Goal: Information Seeking & Learning: Learn about a topic

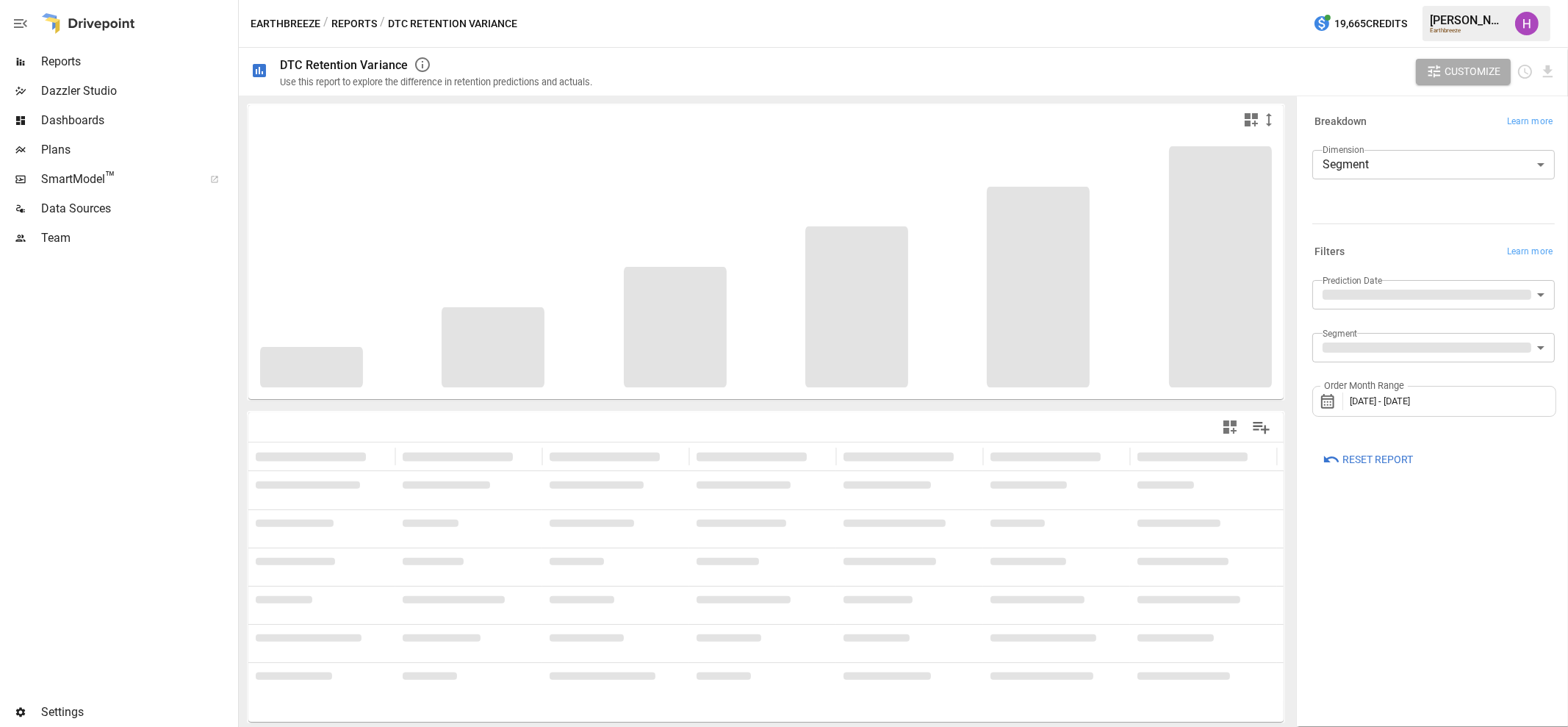
click at [69, 67] on span "Reports" at bounding box center [138, 62] width 194 height 17
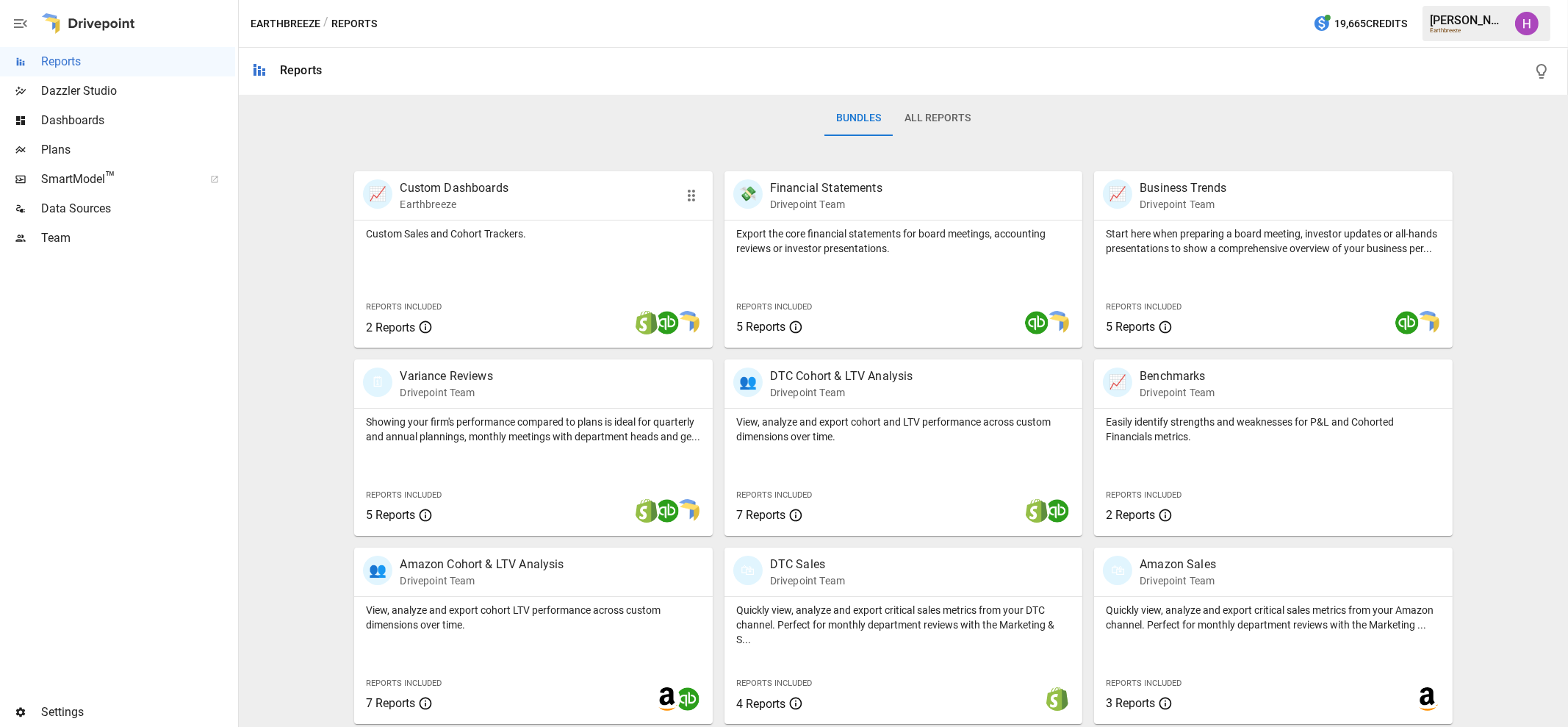
scroll to position [225, 0]
click at [809, 375] on p "DTC Cohort & LTV Analysis" at bounding box center [842, 373] width 143 height 17
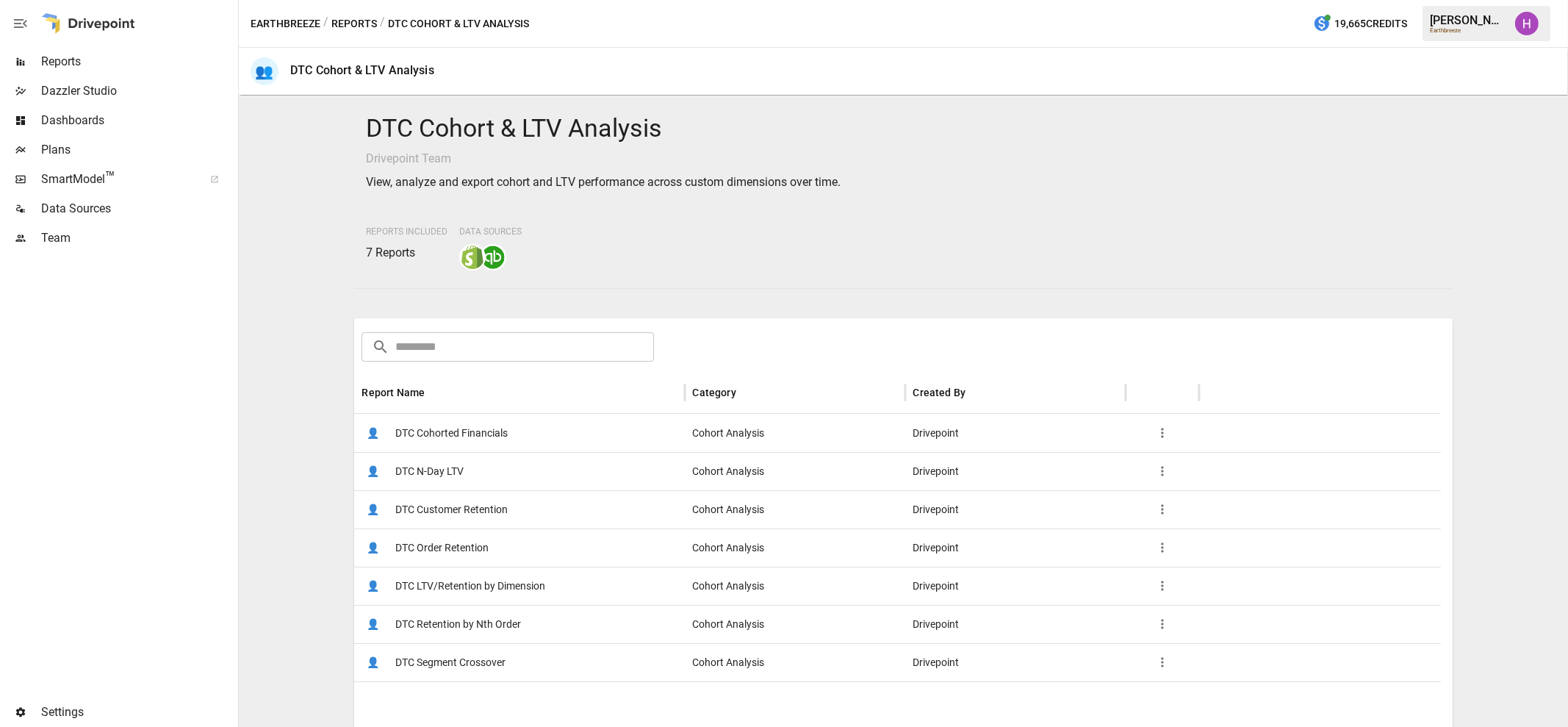
click at [446, 434] on span "DTC Cohorted Financials" at bounding box center [452, 433] width 113 height 38
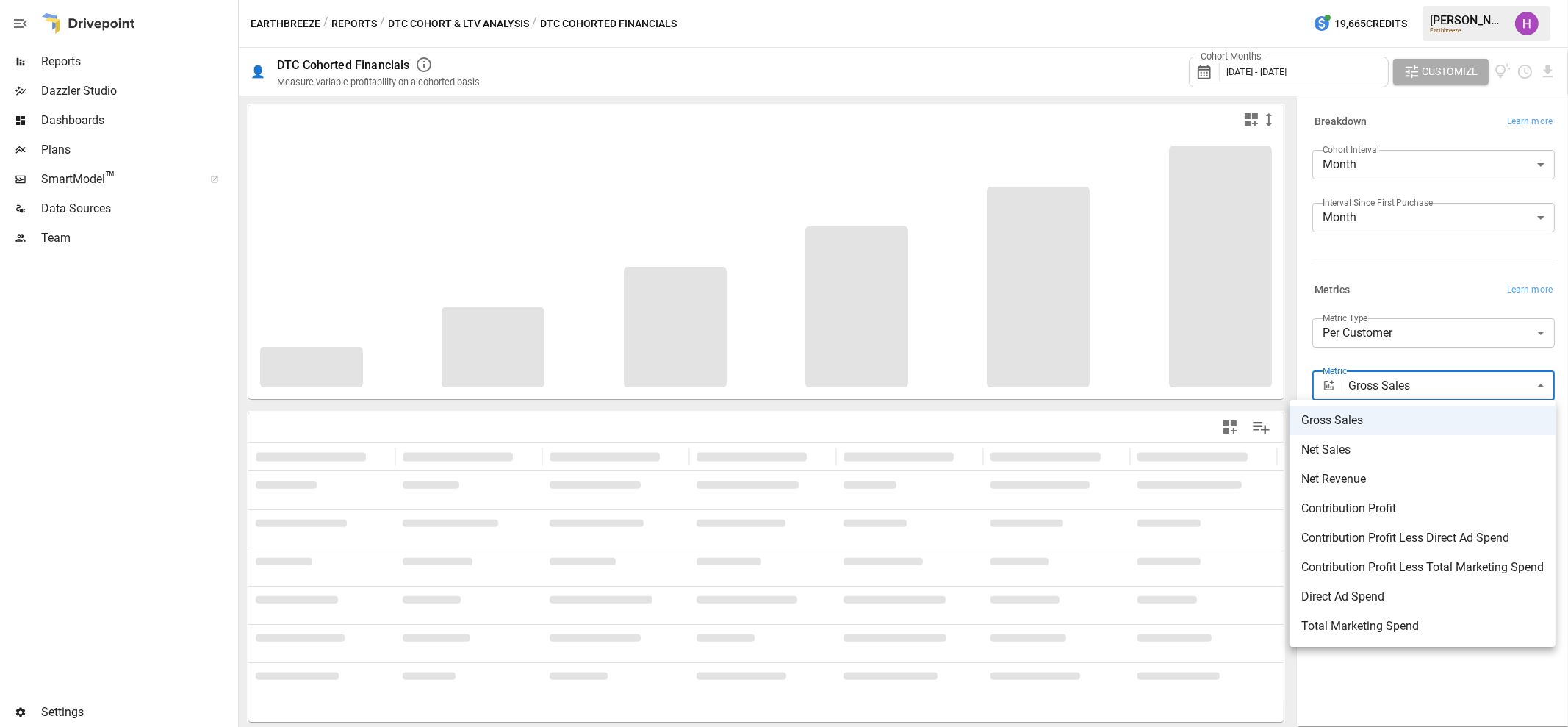
click at [1459, 0] on body "**********" at bounding box center [784, 0] width 1568 height 0
click at [1409, 535] on span "Contribution Profit Less Direct Ad Spend" at bounding box center [1423, 538] width 243 height 17
type input "**********"
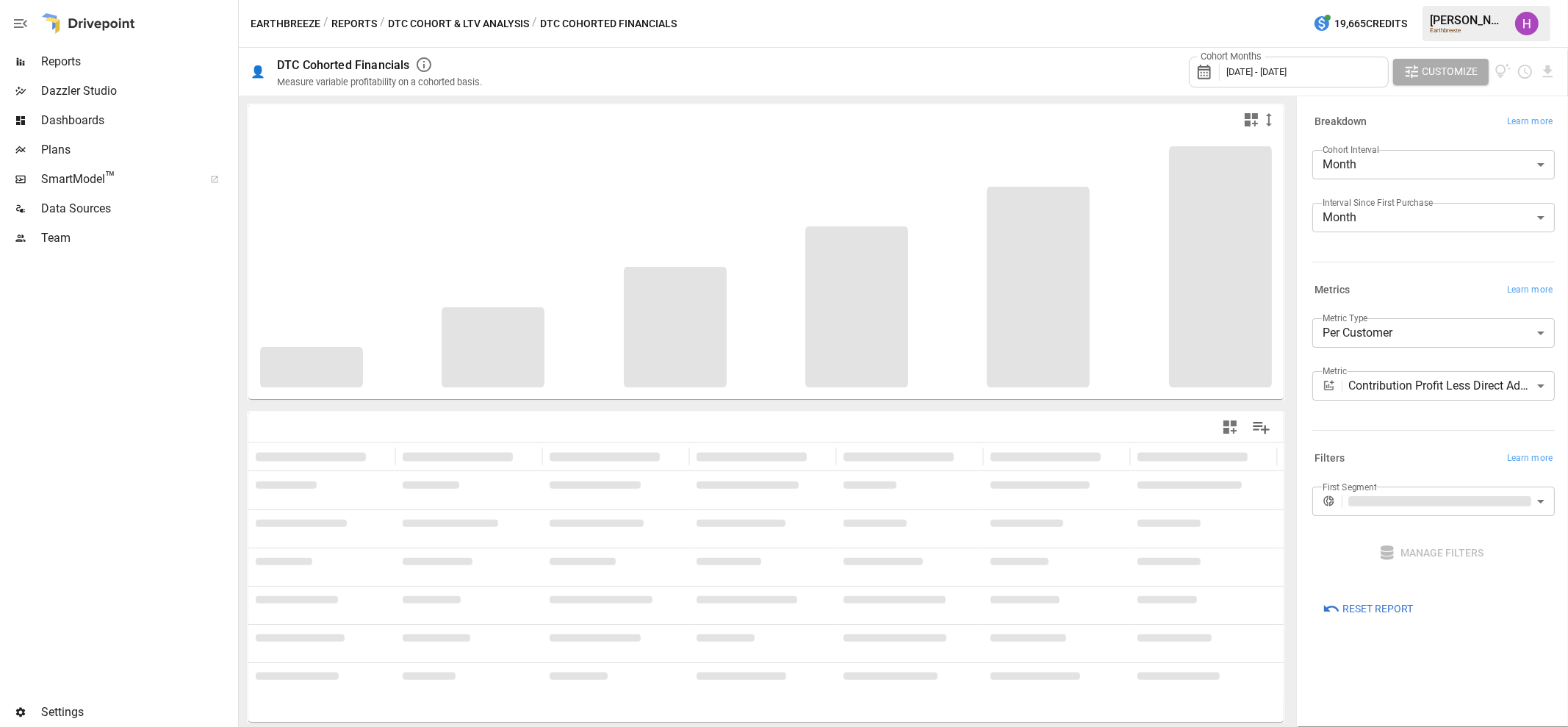
click at [1281, 76] on span "January 2022 - September 2024" at bounding box center [1256, 72] width 60 height 11
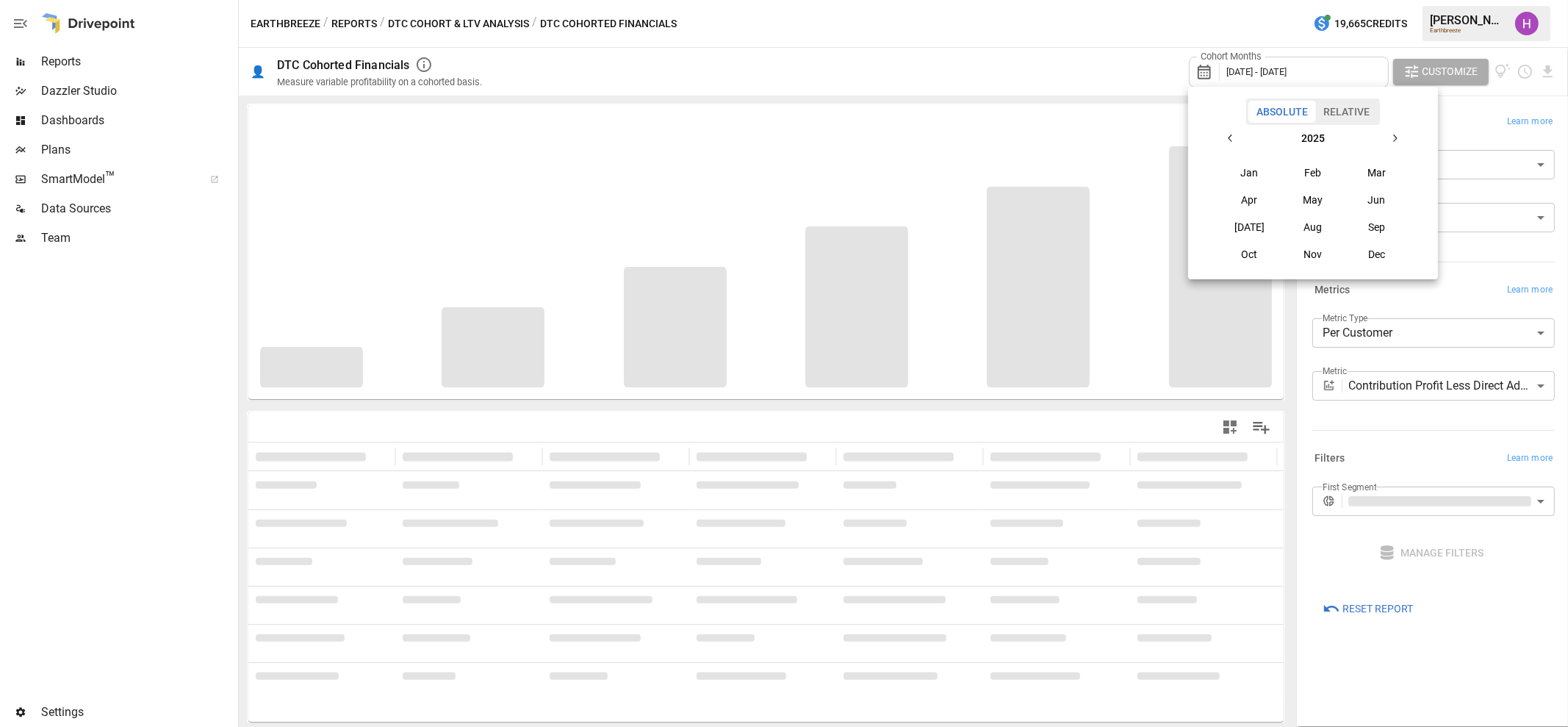
click at [1342, 114] on button "Relative" at bounding box center [1347, 111] width 63 height 22
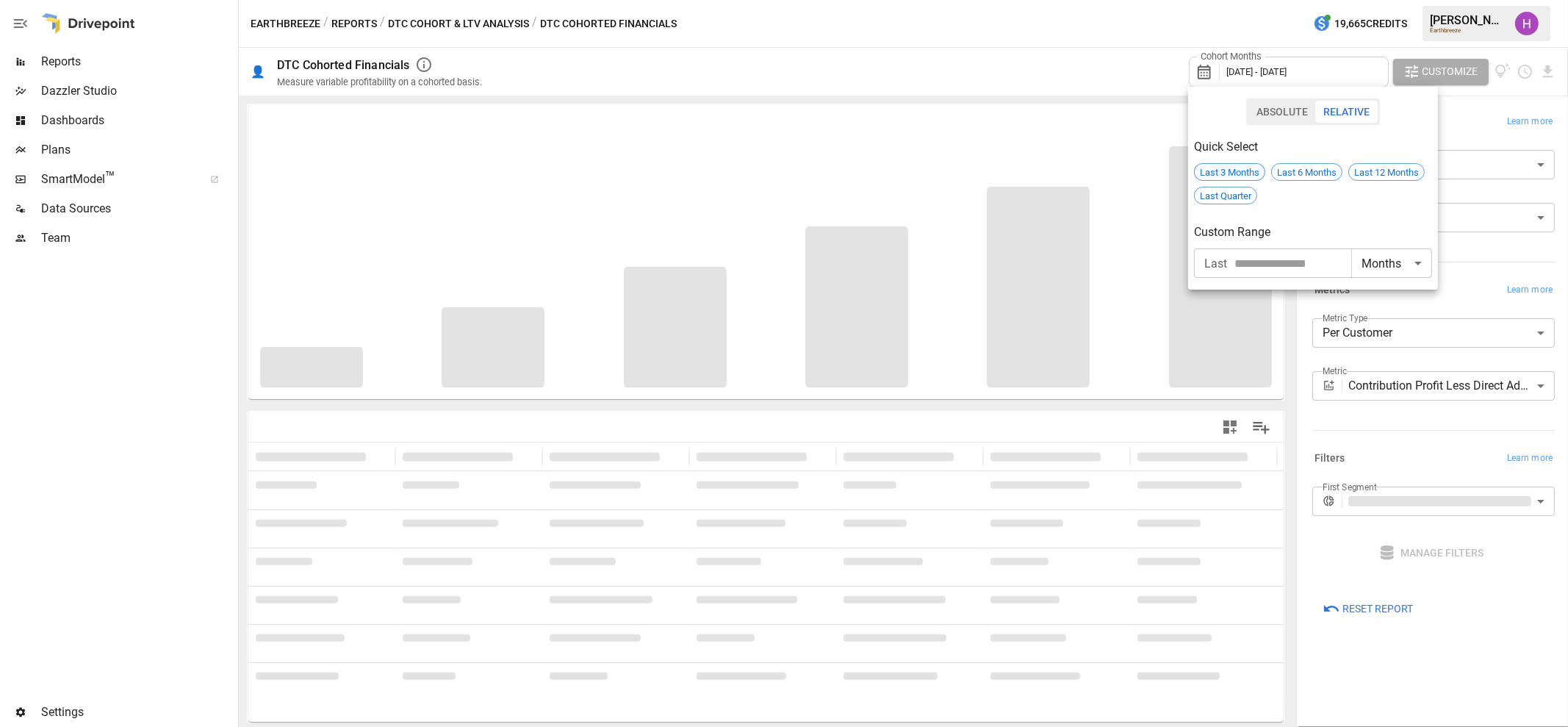
click at [1234, 174] on span "Last 3 Months" at bounding box center [1230, 172] width 70 height 11
click at [1287, 164] on div "Last 6 Months" at bounding box center [1307, 172] width 72 height 17
click at [1200, 19] on div at bounding box center [784, 364] width 1568 height 727
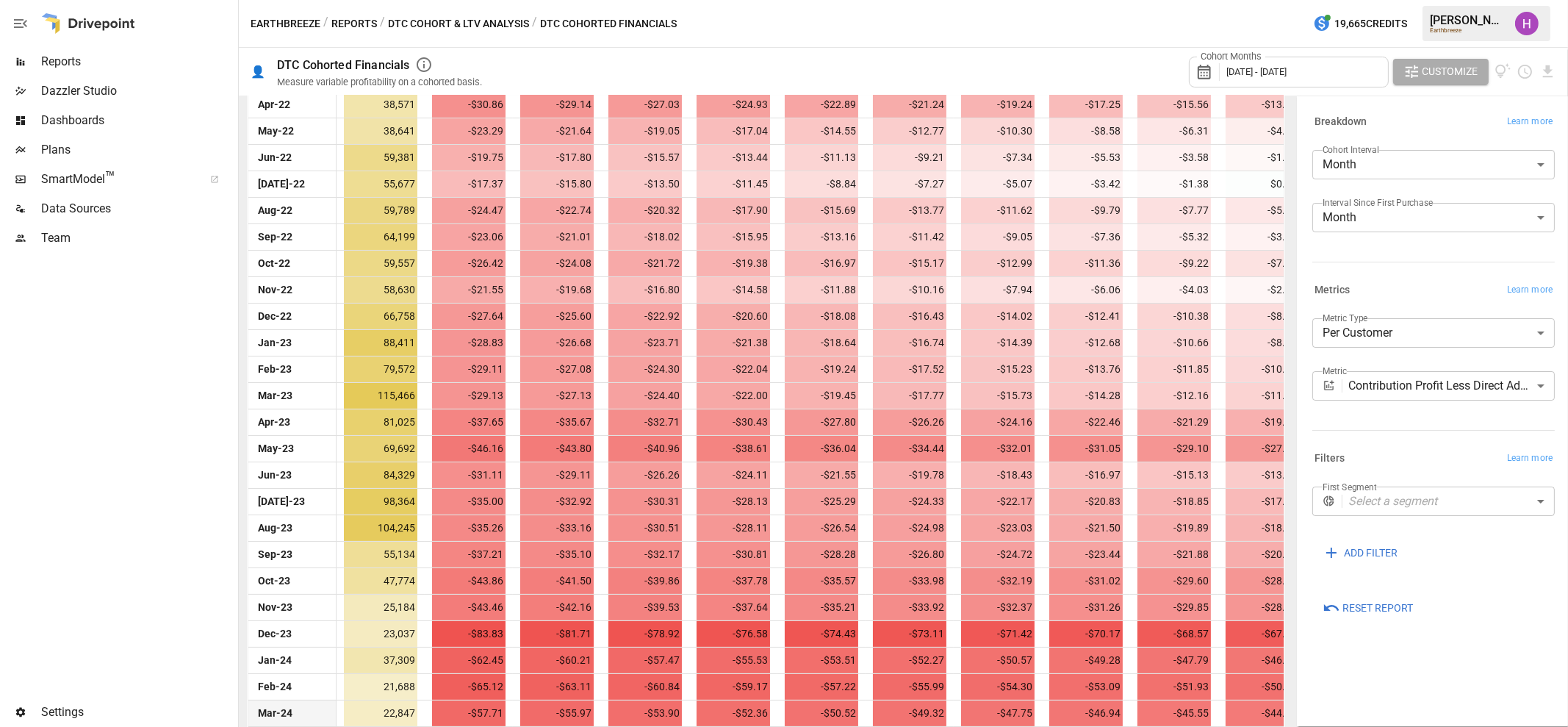
scroll to position [639, 0]
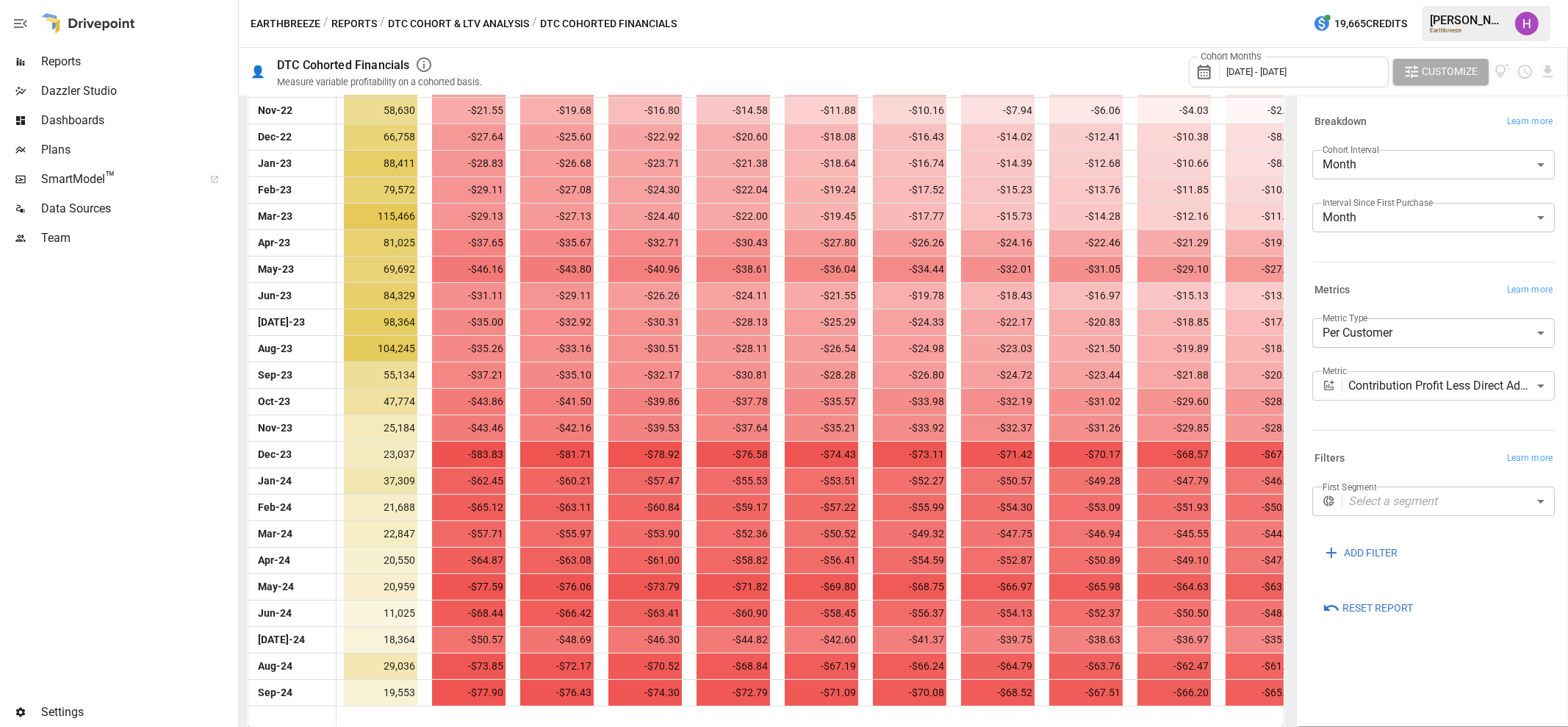
click at [146, 362] on div at bounding box center [117, 474] width 235 height 445
click at [1287, 74] on span "March 2025 - August 2025" at bounding box center [1256, 72] width 60 height 11
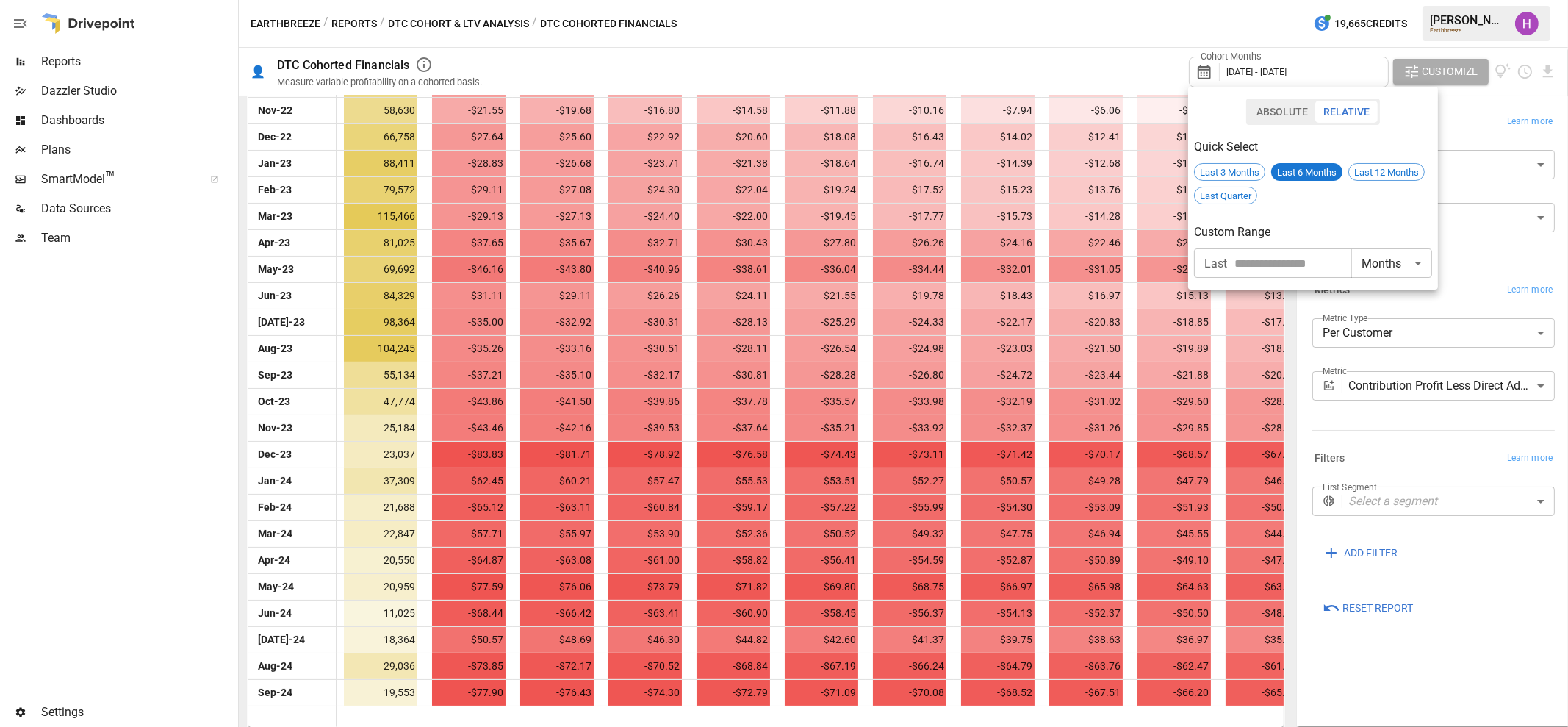
click at [1132, 10] on div at bounding box center [784, 364] width 1568 height 727
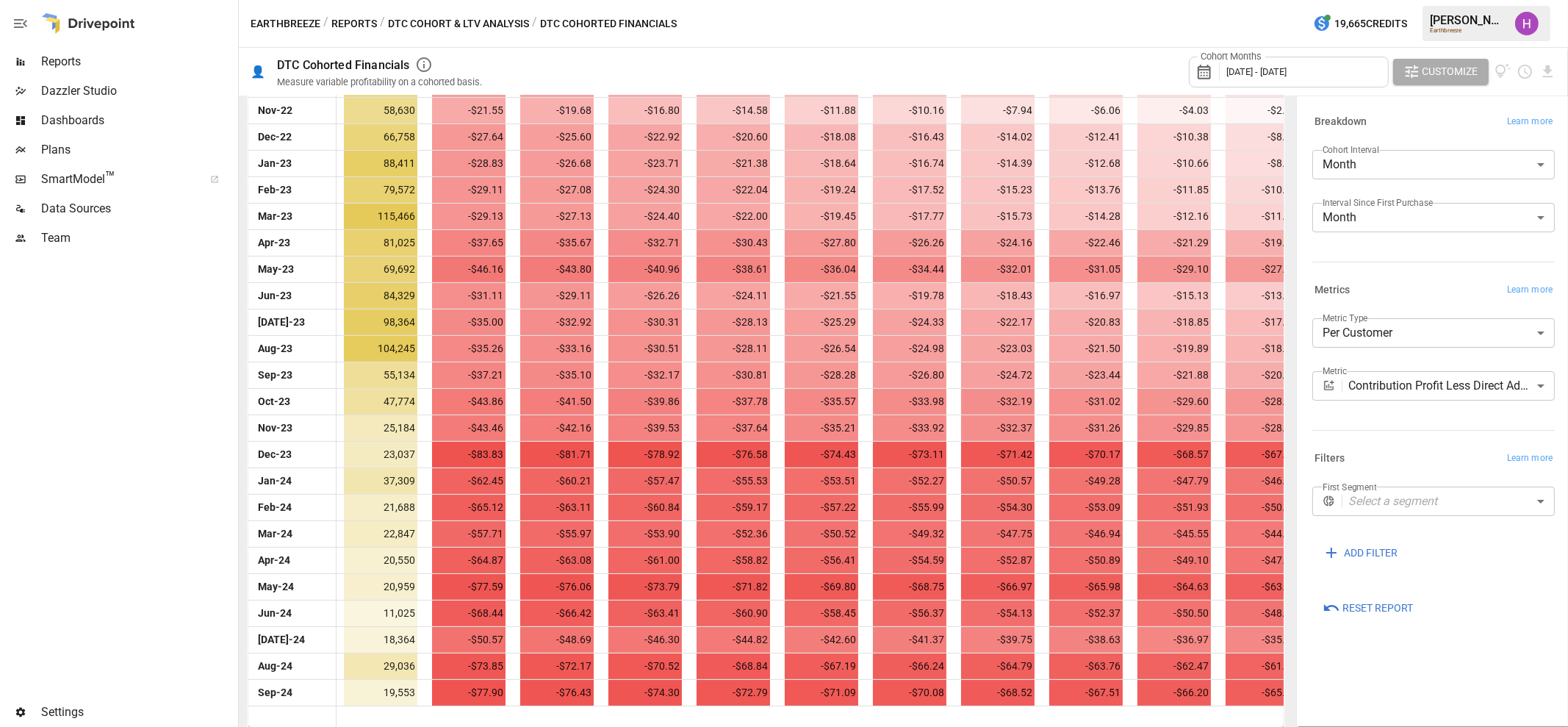
click at [1185, 18] on div "Earthbreeze / Reports / DTC Cohort & LTV Analysis / DTC Cohorted Financials 19,…" at bounding box center [903, 24] width 1330 height 47
click at [86, 398] on div at bounding box center [117, 474] width 235 height 445
click at [1287, 66] on span "March 2025 - August 2025" at bounding box center [1256, 72] width 60 height 11
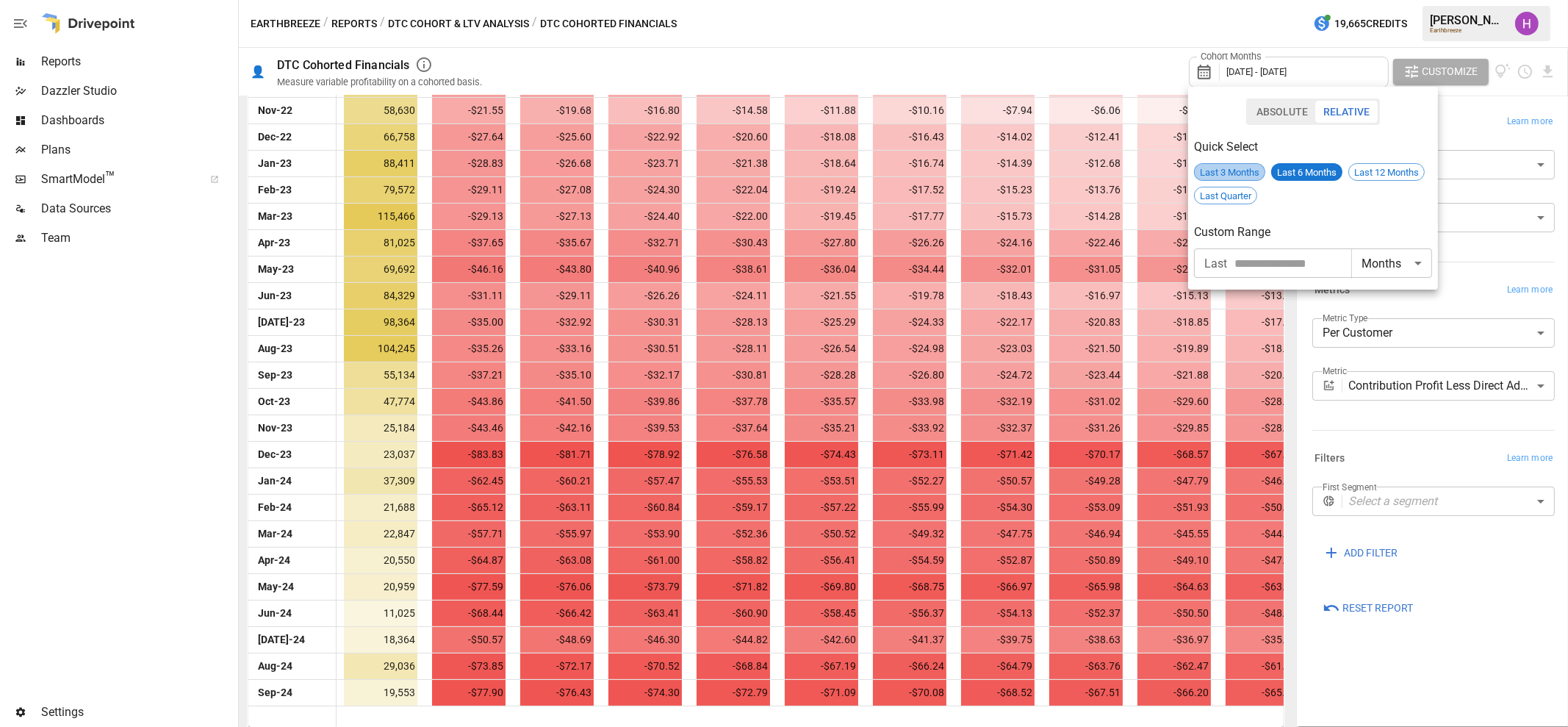
click at [1215, 170] on span "Last 3 Months" at bounding box center [1230, 172] width 70 height 11
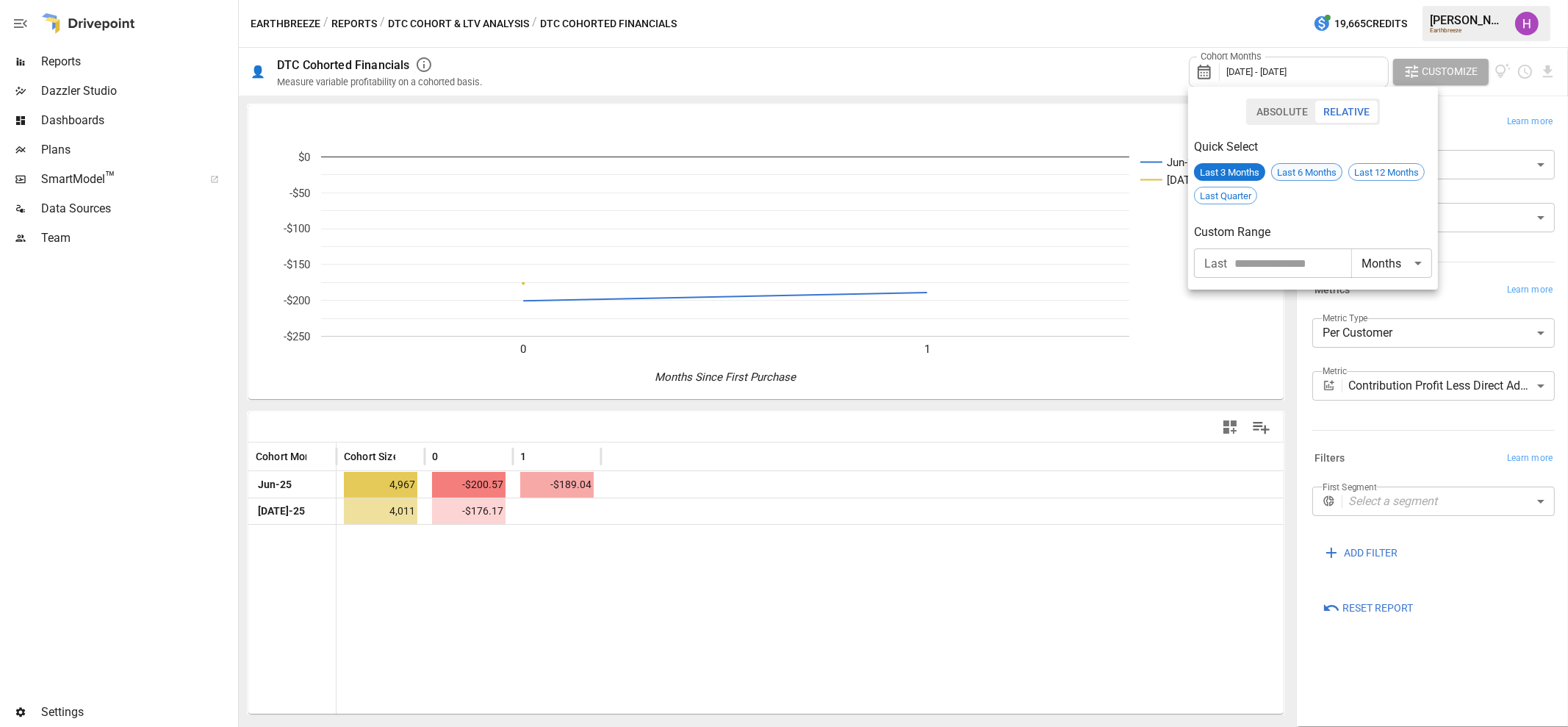
click at [1319, 170] on span "Last 6 Months" at bounding box center [1307, 172] width 70 height 11
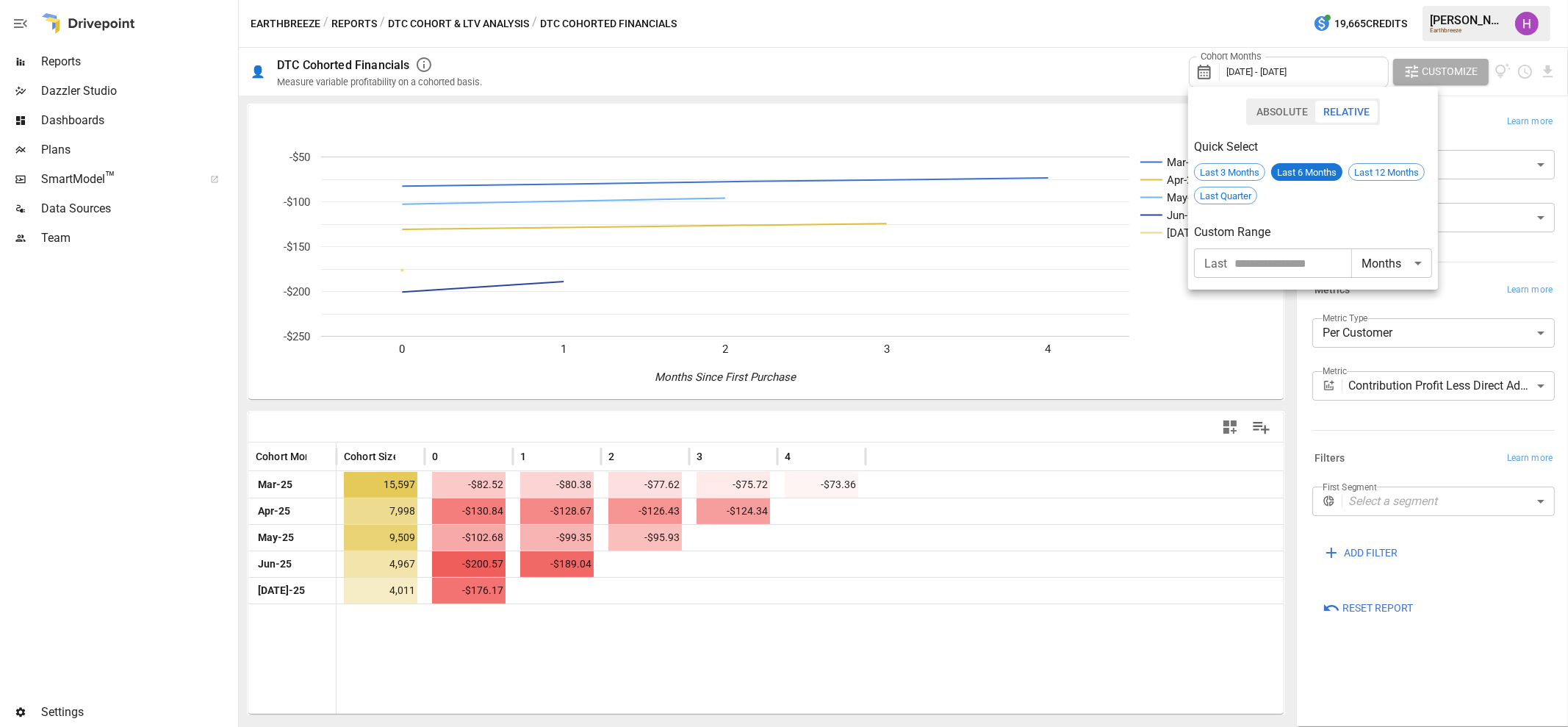
click at [180, 542] on div at bounding box center [784, 364] width 1568 height 727
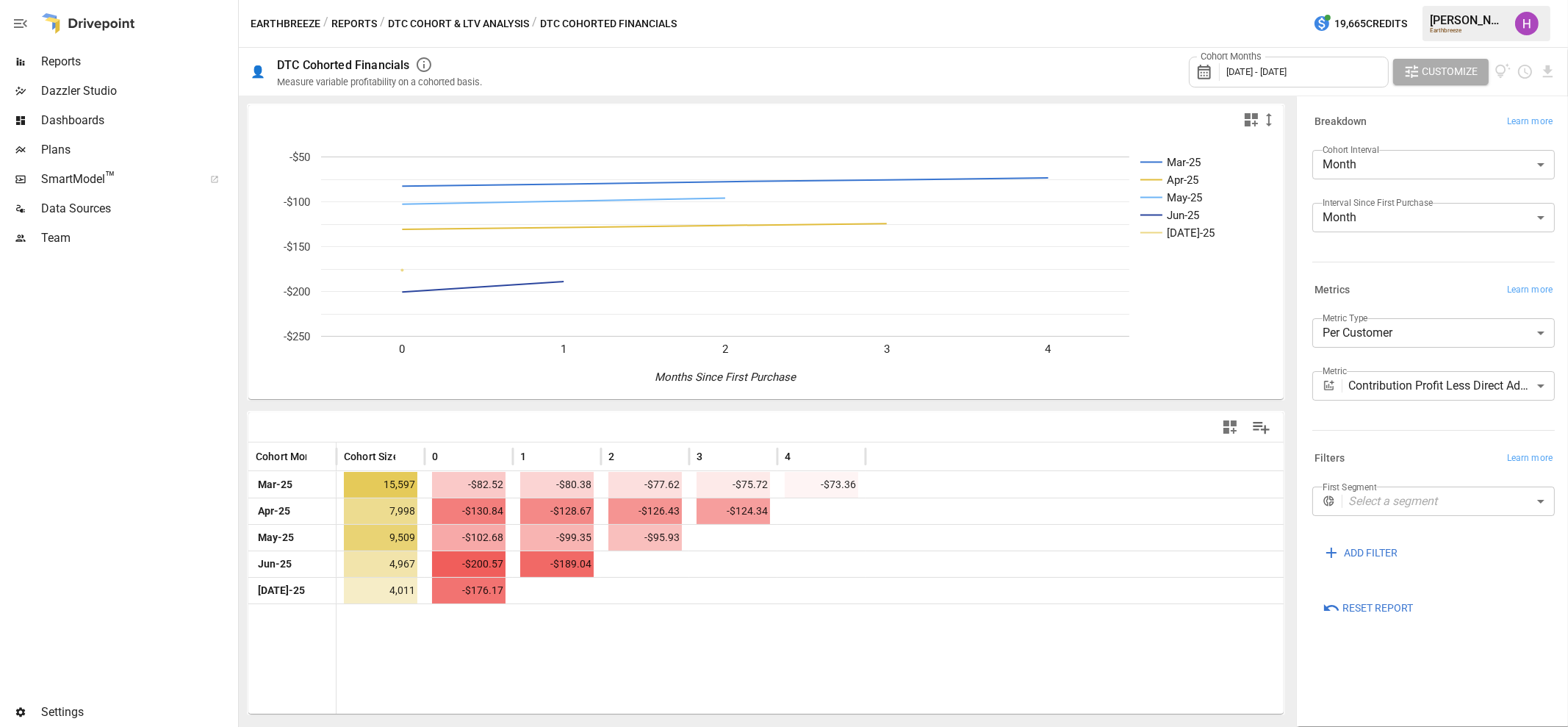
click at [149, 401] on div at bounding box center [117, 474] width 235 height 445
click at [503, 22] on button "DTC Cohort & LTV Analysis" at bounding box center [459, 24] width 142 height 18
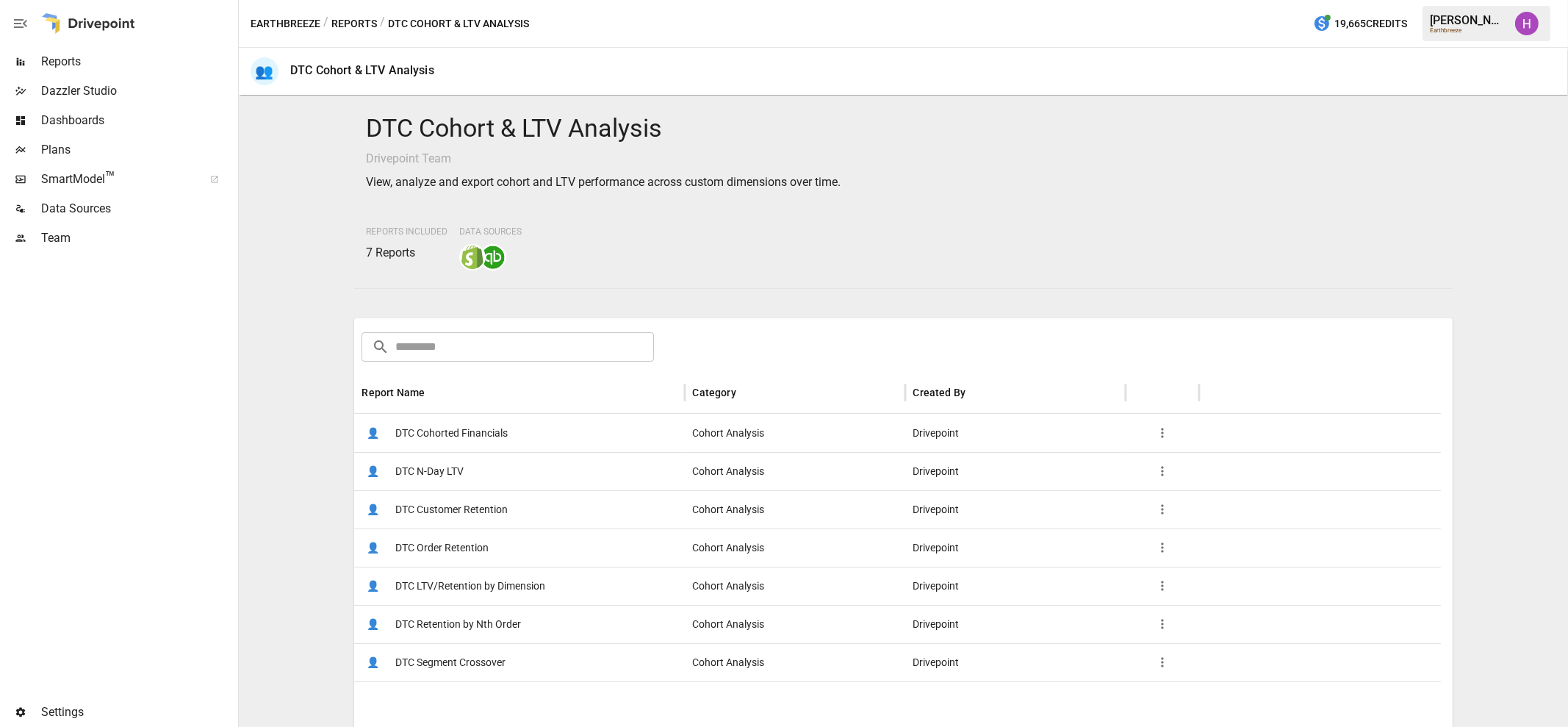
click at [354, 30] on button "Reports" at bounding box center [354, 24] width 45 height 18
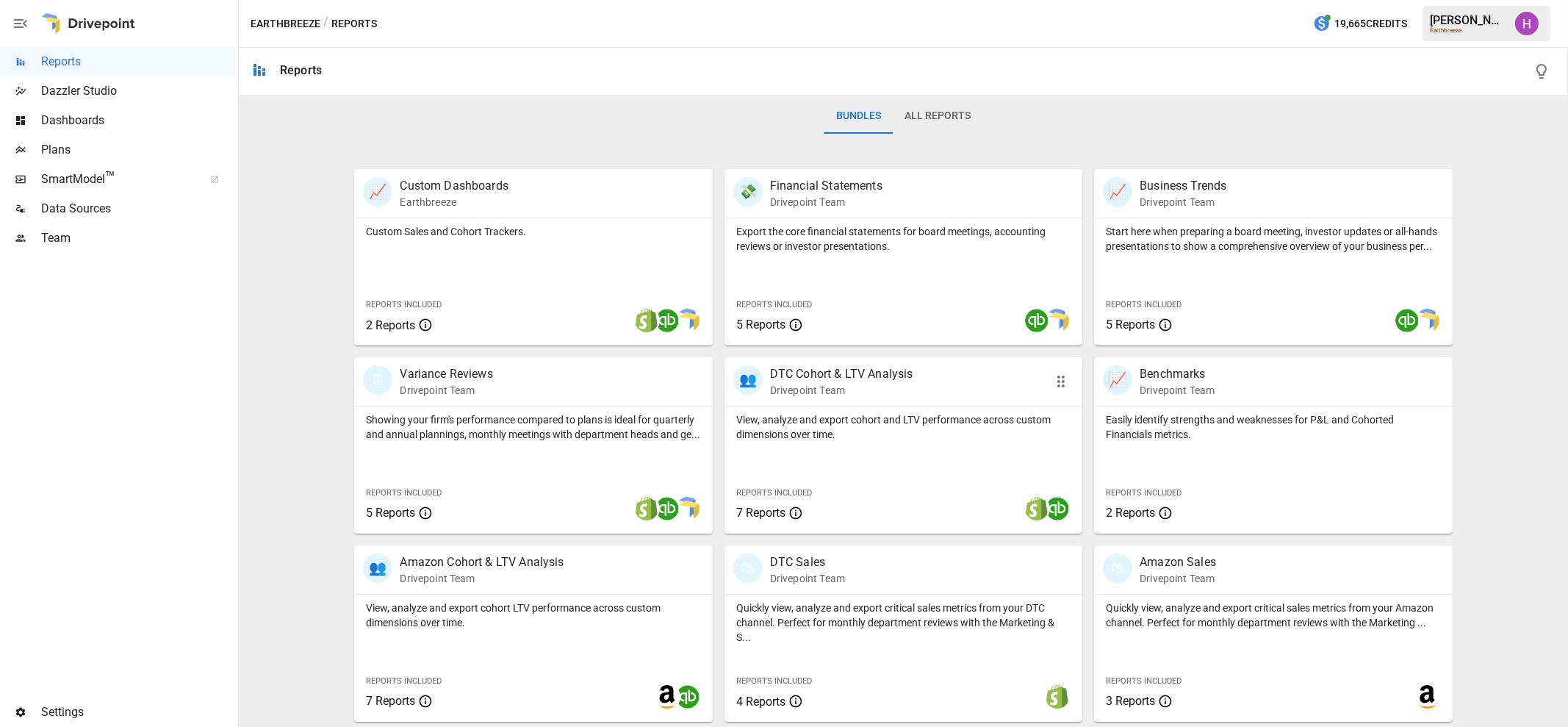
scroll to position [225, 0]
click at [859, 371] on p "DTC Cohort & LTV Analysis" at bounding box center [842, 373] width 143 height 17
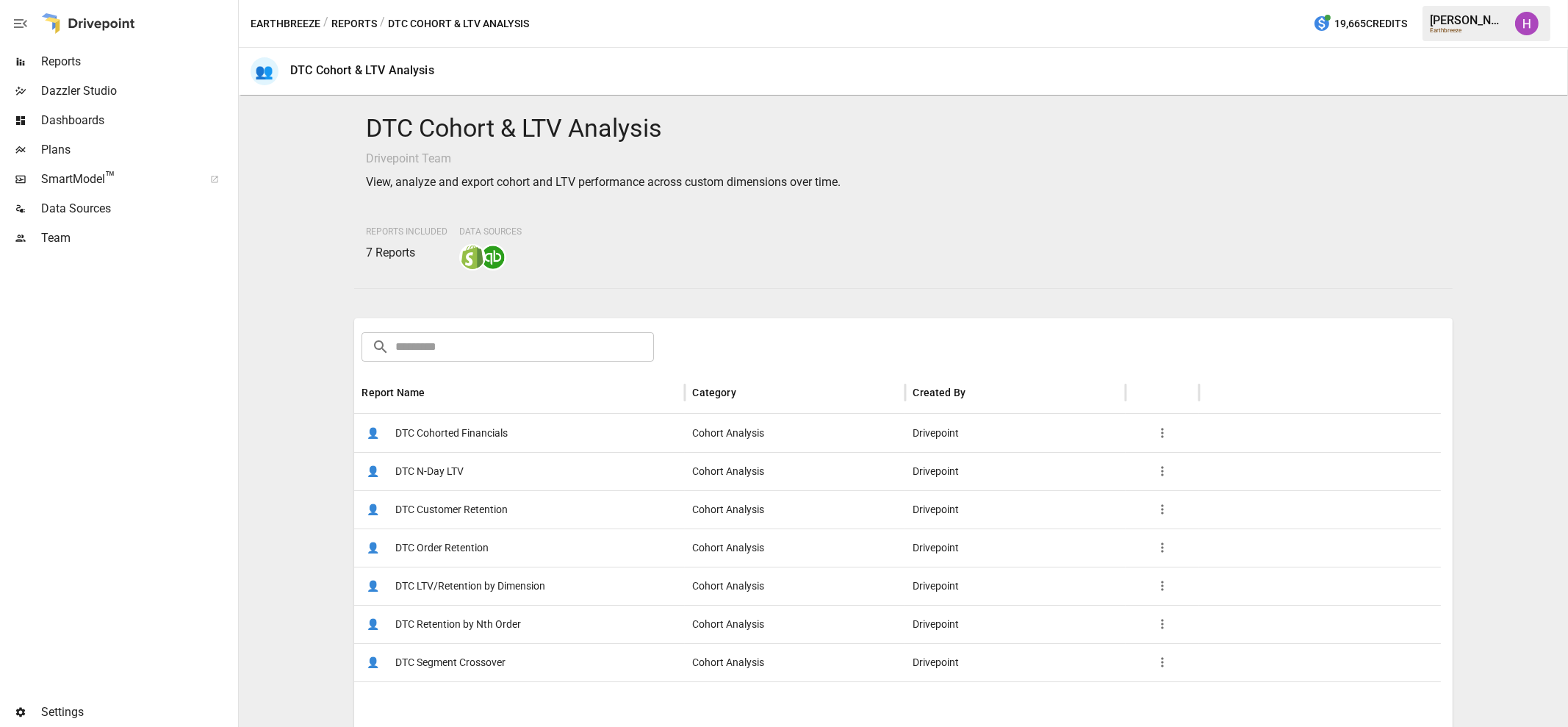
click at [482, 577] on span "DTC LTV/Retention by Dimension" at bounding box center [471, 585] width 150 height 38
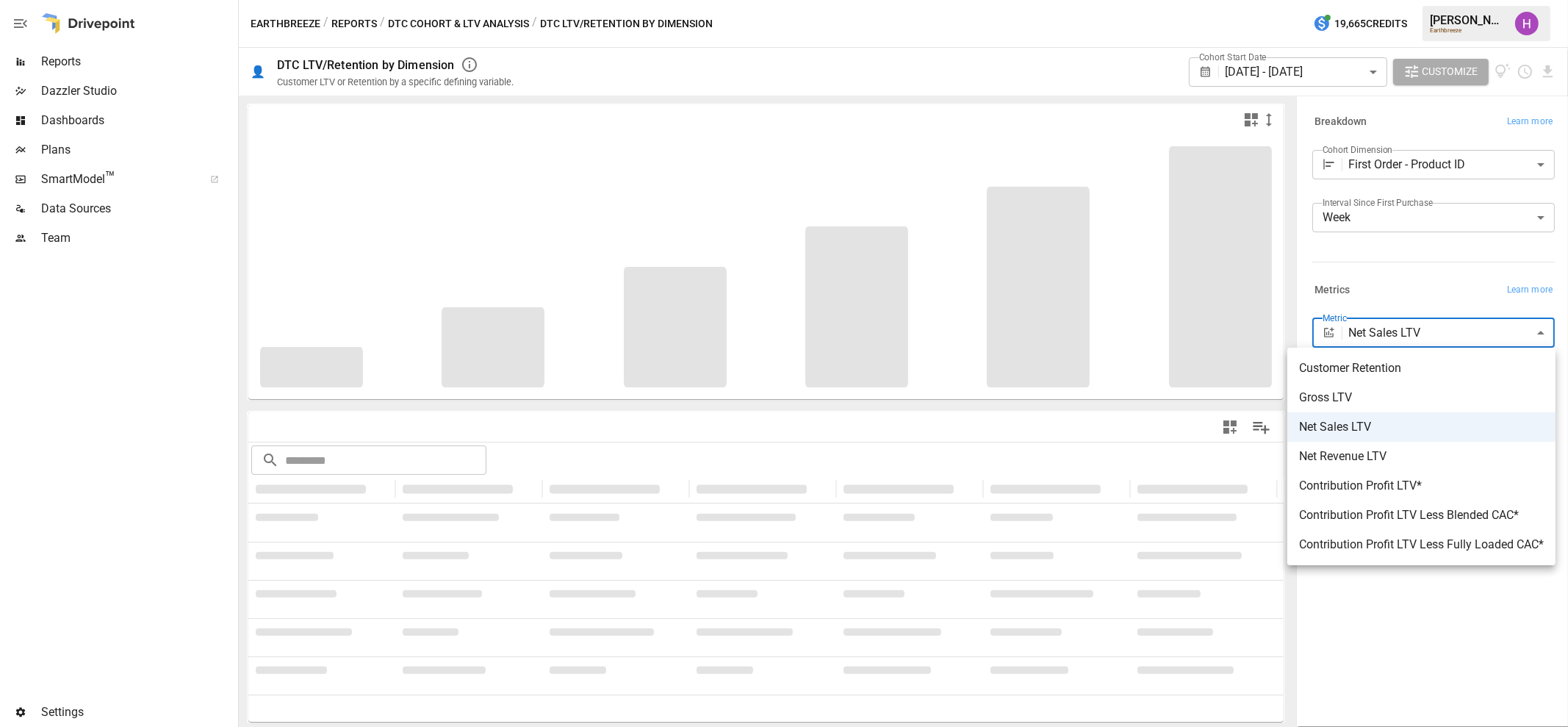
click at [1461, 0] on body "**********" at bounding box center [784, 0] width 1568 height 0
click at [1414, 512] on span "Contribution Profit LTV Less Blended CAC*" at bounding box center [1421, 516] width 245 height 17
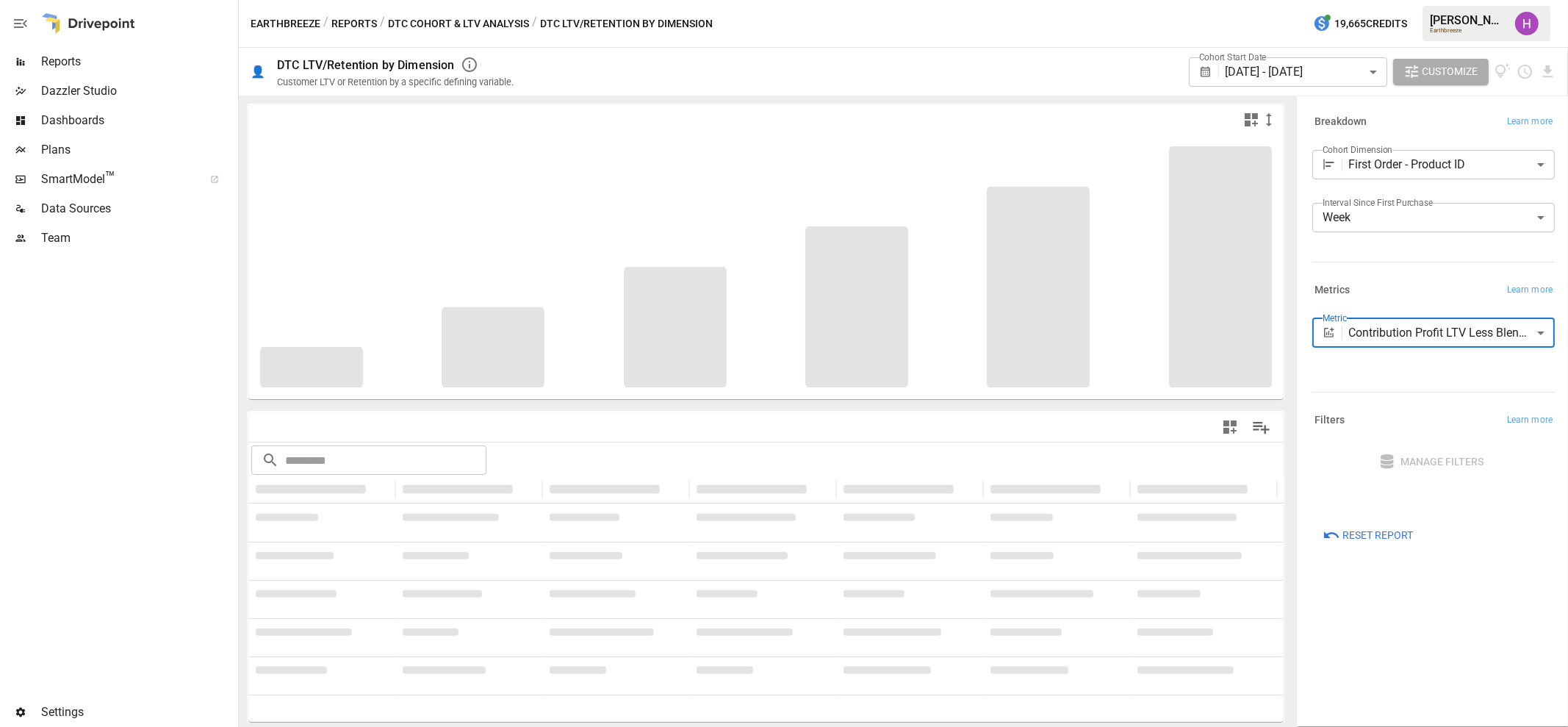
click at [1406, 0] on body "**********" at bounding box center [784, 0] width 1568 height 0
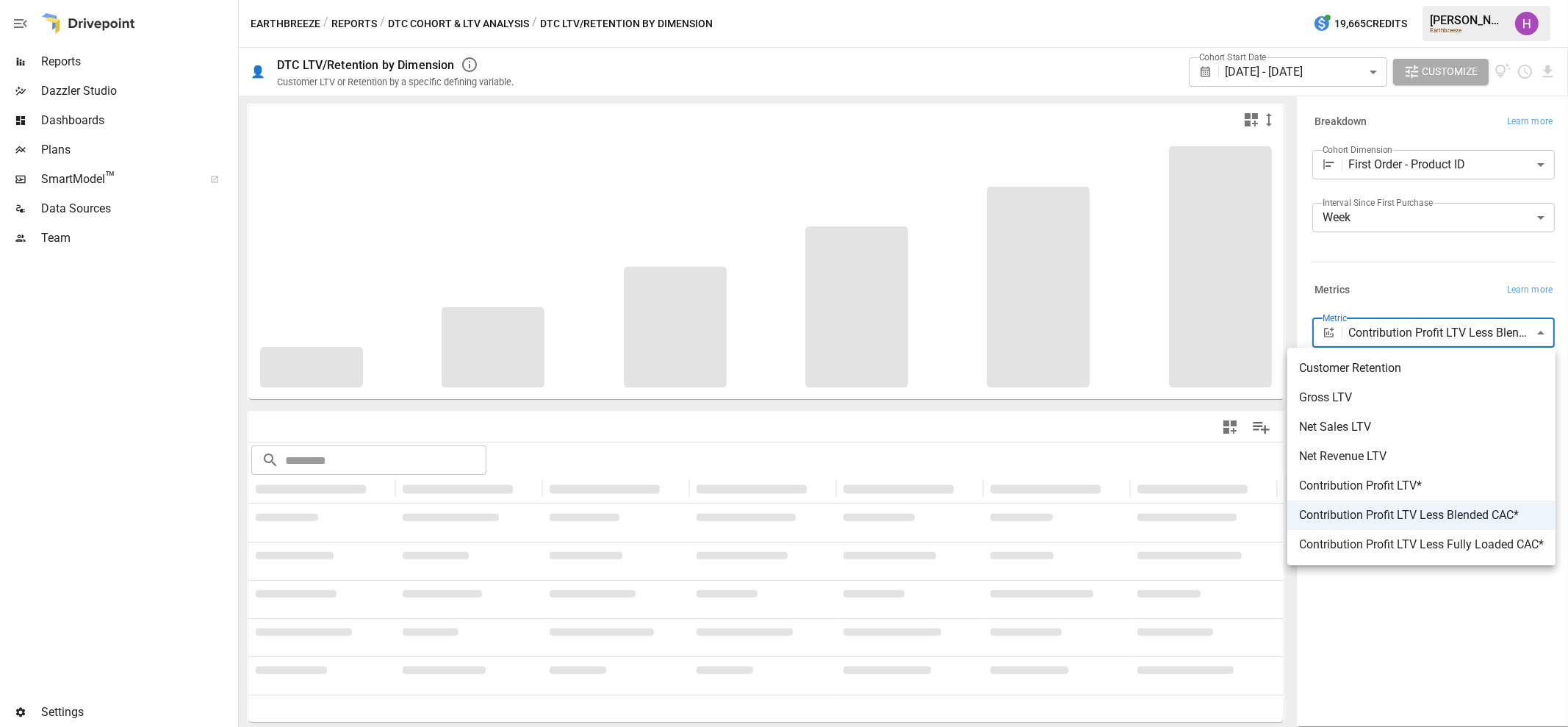
click at [1373, 452] on span "Net Revenue LTV" at bounding box center [1421, 456] width 245 height 17
type input "**********"
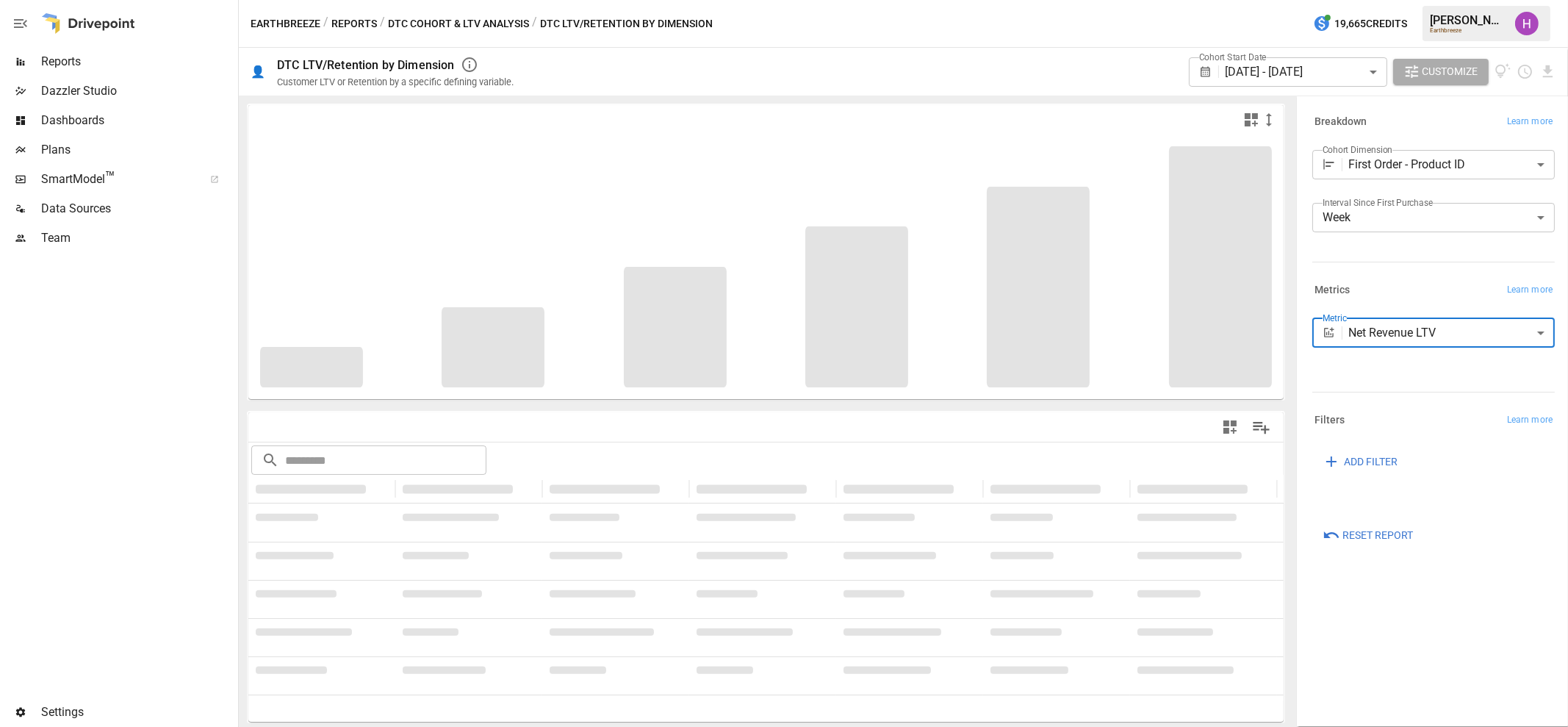
click at [1096, 26] on div "Earthbreeze / Reports / DTC Cohort & LTV Analysis / DTC LTV/Retention by Dimens…" at bounding box center [903, 24] width 1330 height 47
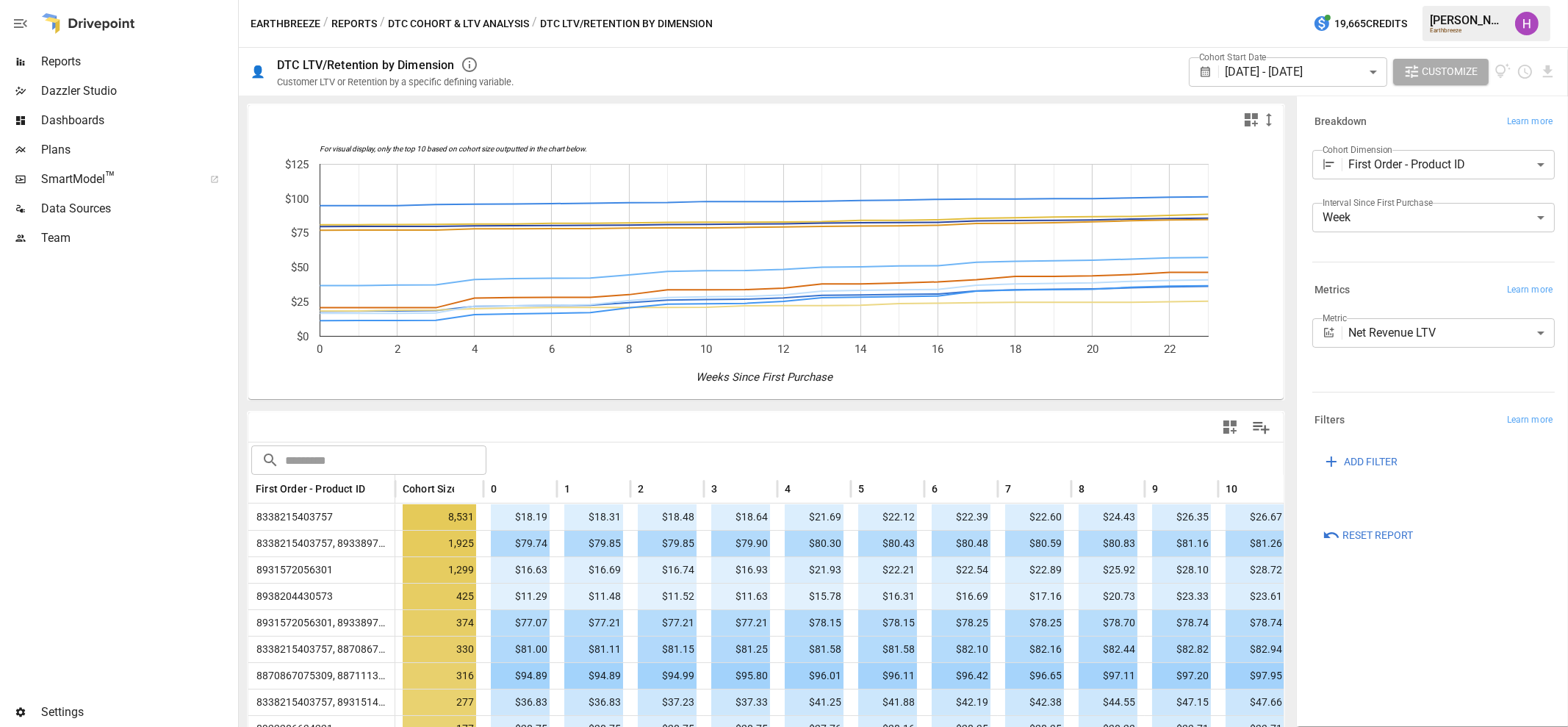
click at [170, 384] on div at bounding box center [117, 474] width 235 height 445
click at [413, 24] on button "DTC Cohort & LTV Analysis" at bounding box center [459, 24] width 142 height 18
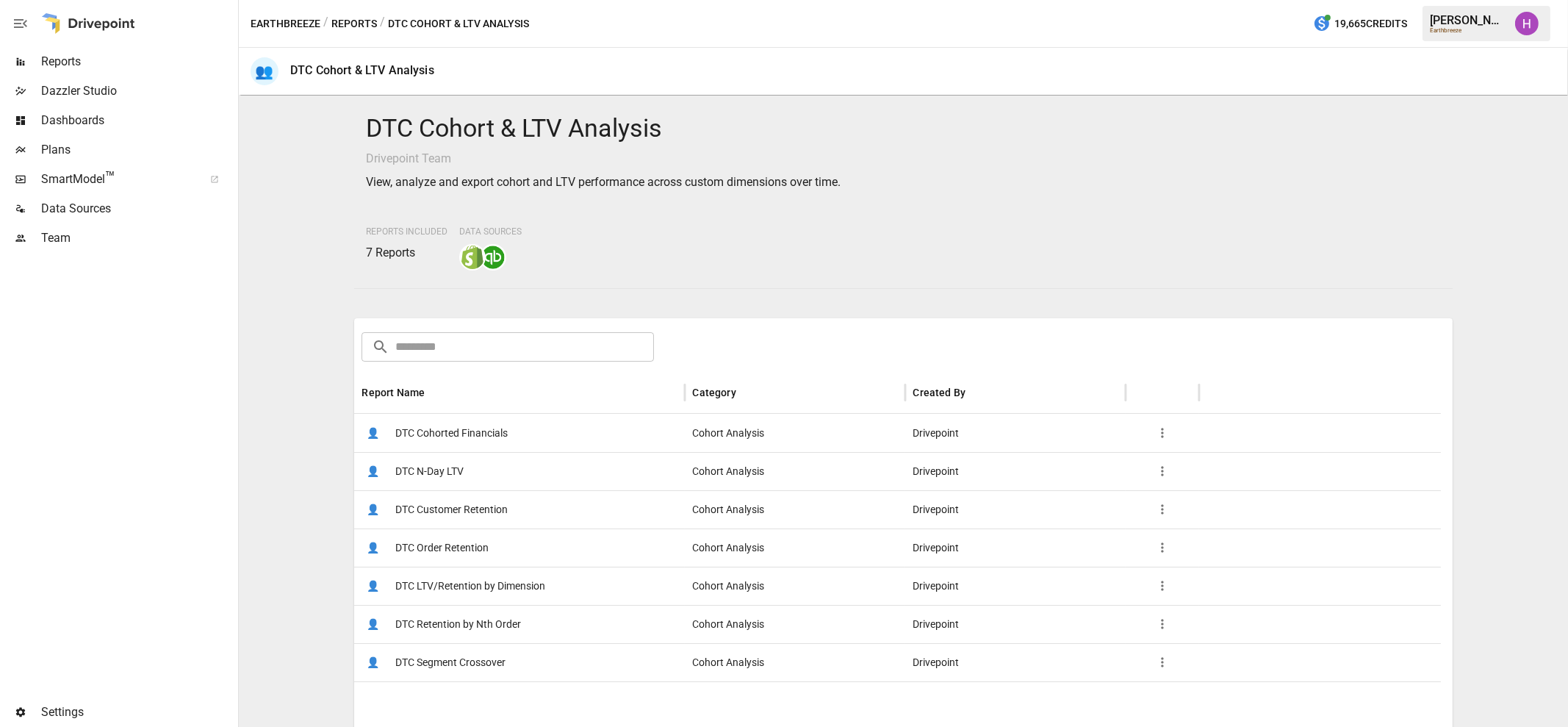
click at [459, 589] on span "DTC LTV/Retention by Dimension" at bounding box center [471, 585] width 150 height 38
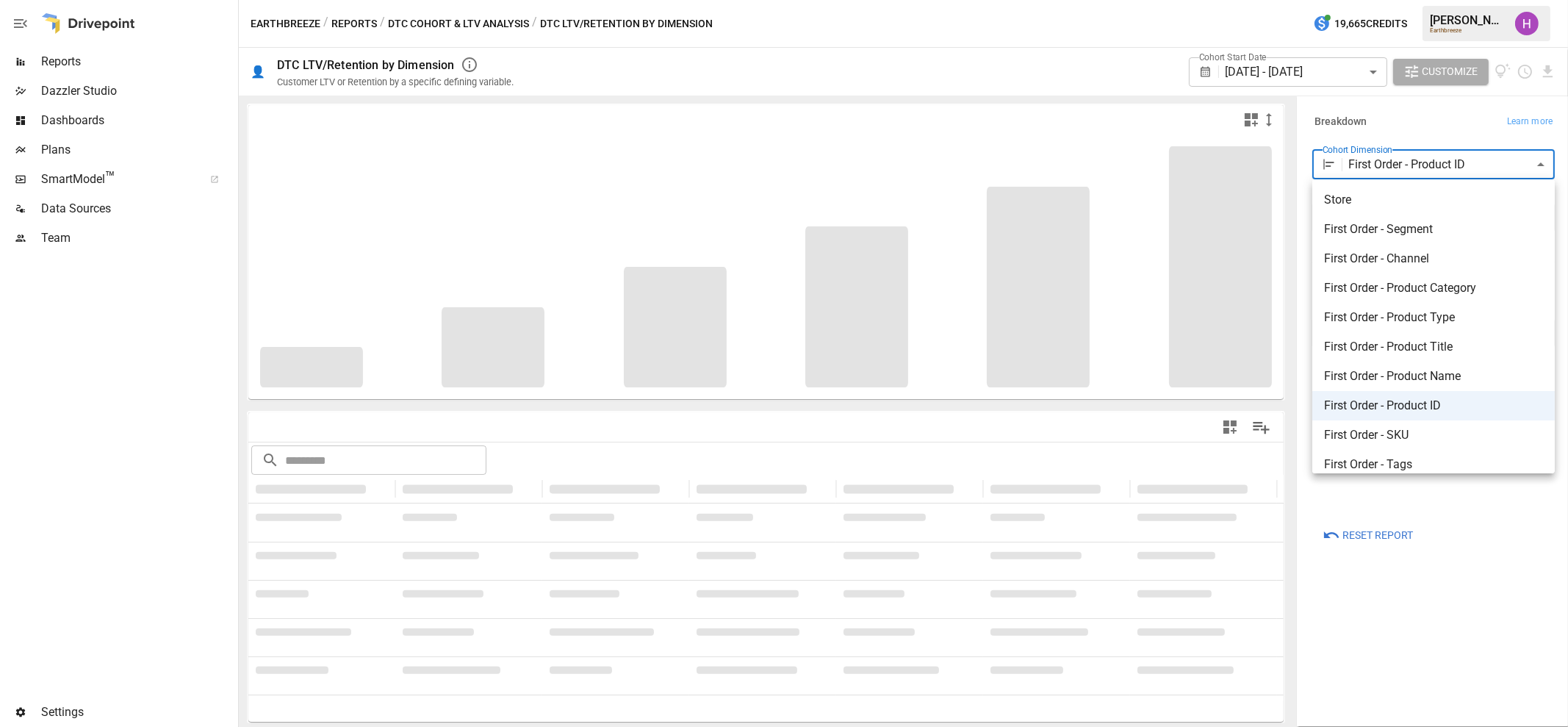
click at [1385, 0] on body "**********" at bounding box center [784, 0] width 1568 height 0
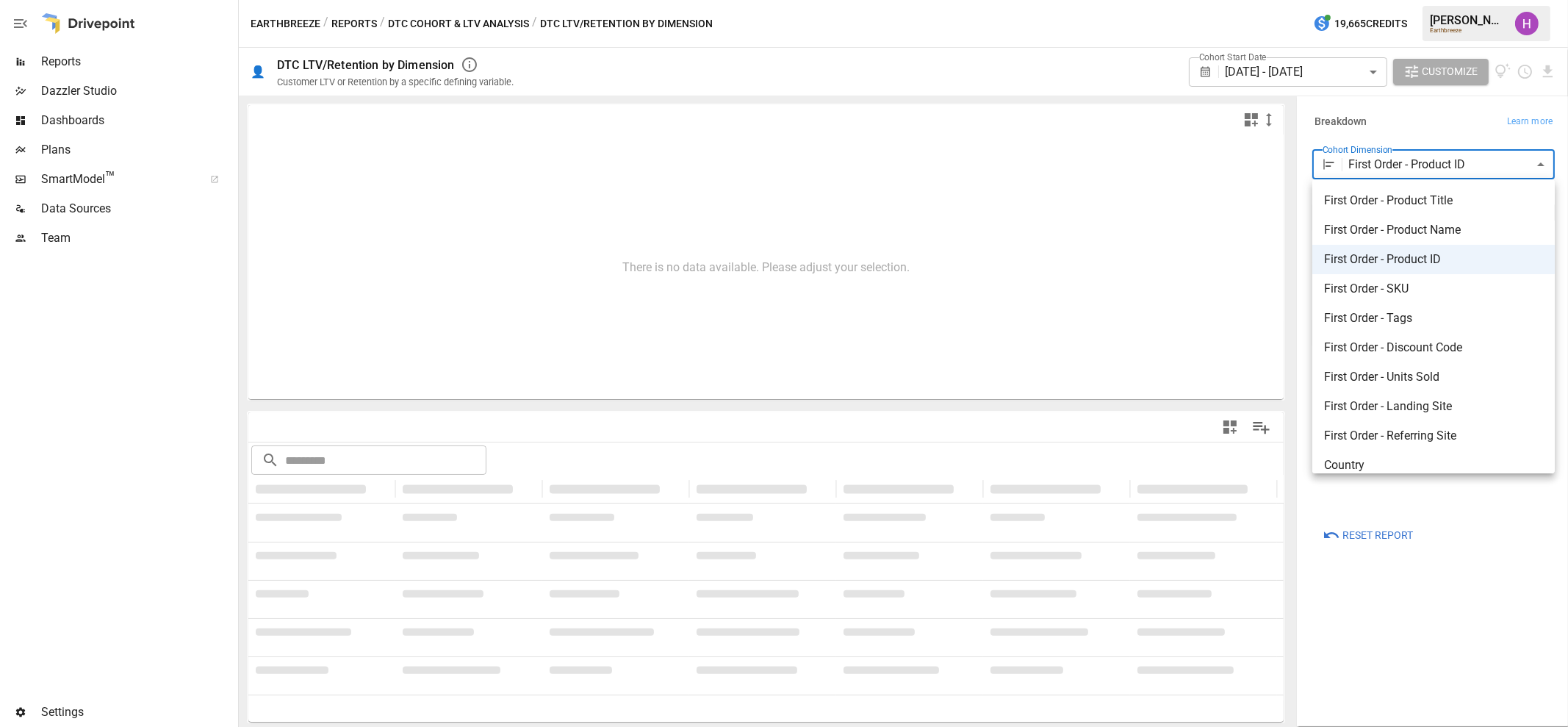
scroll to position [183, 0]
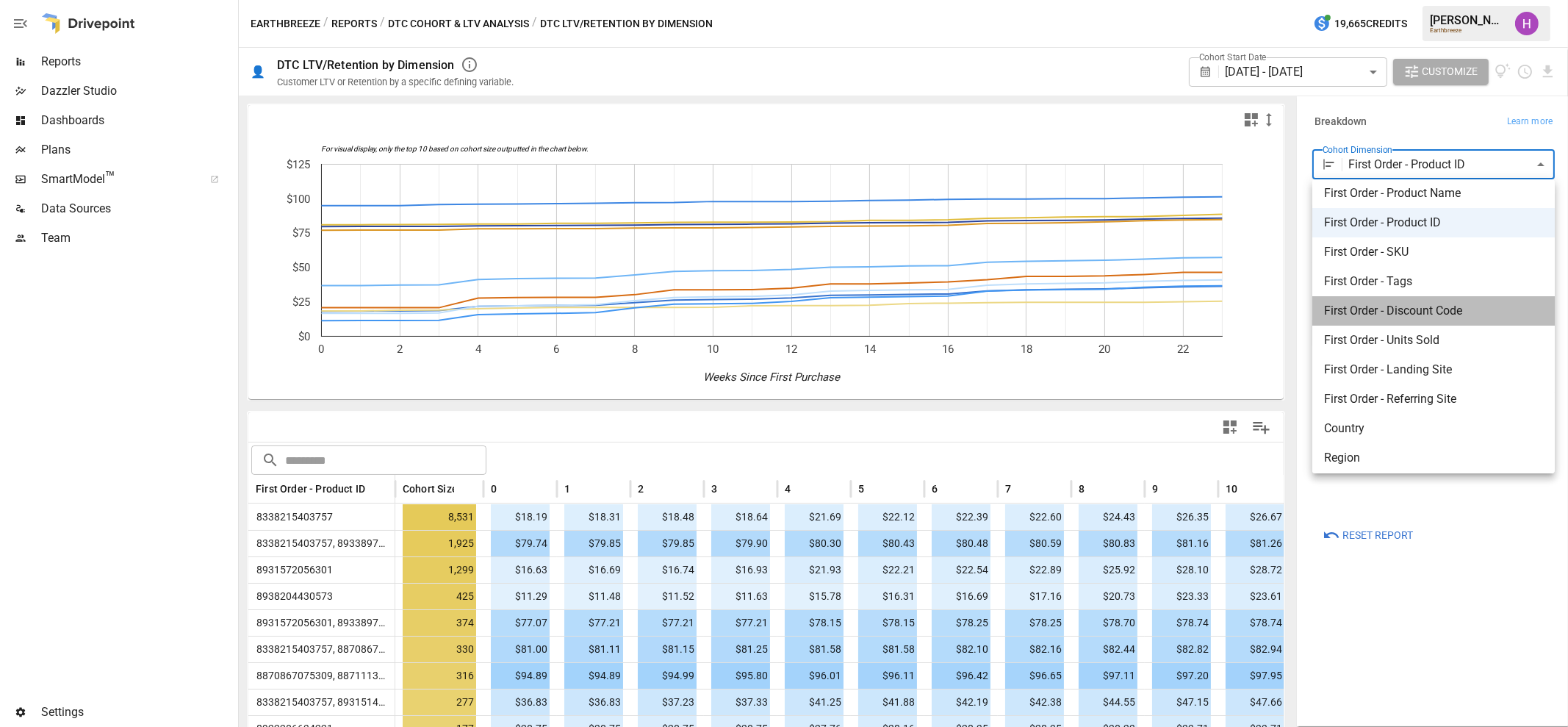
click at [1447, 304] on span "First Order - Discount Code" at bounding box center [1433, 311] width 219 height 17
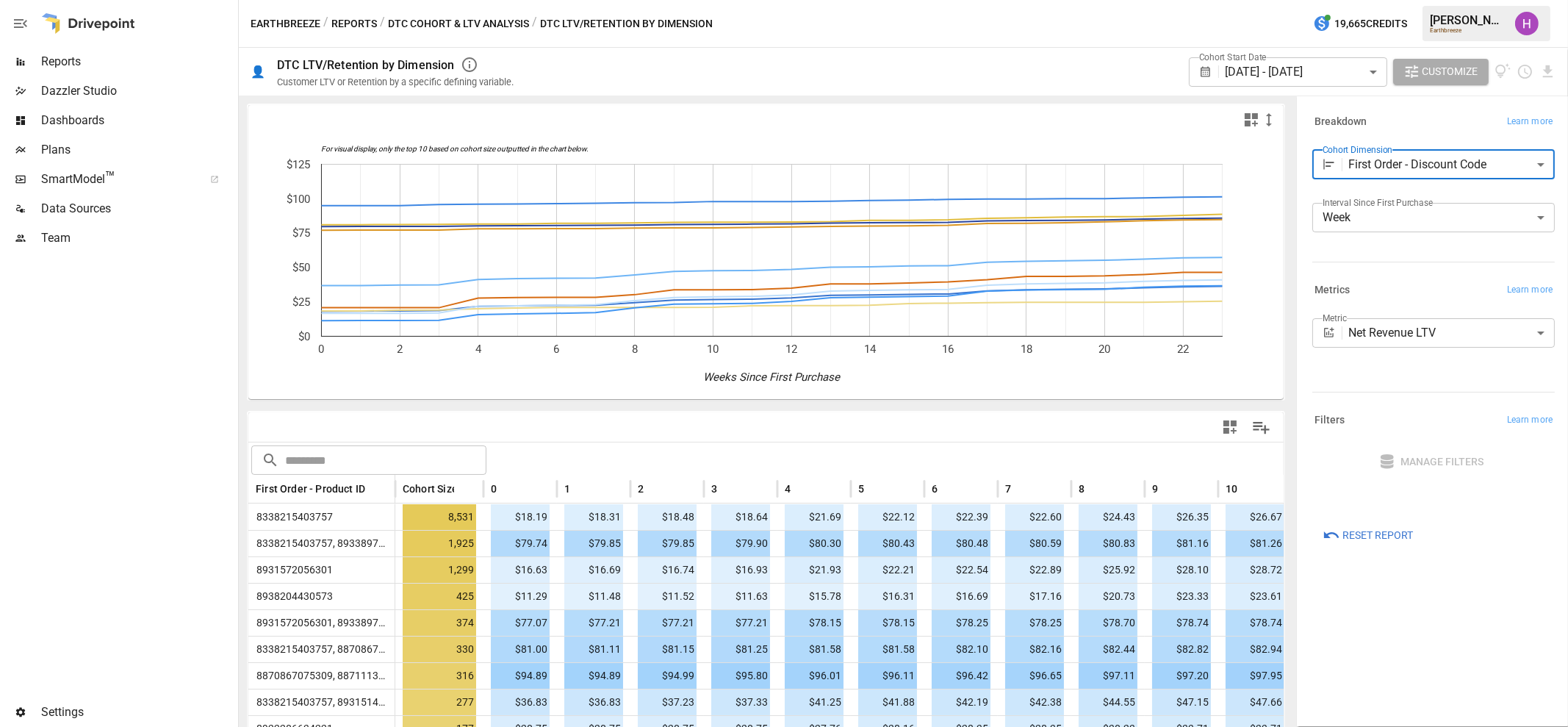
type input "**********"
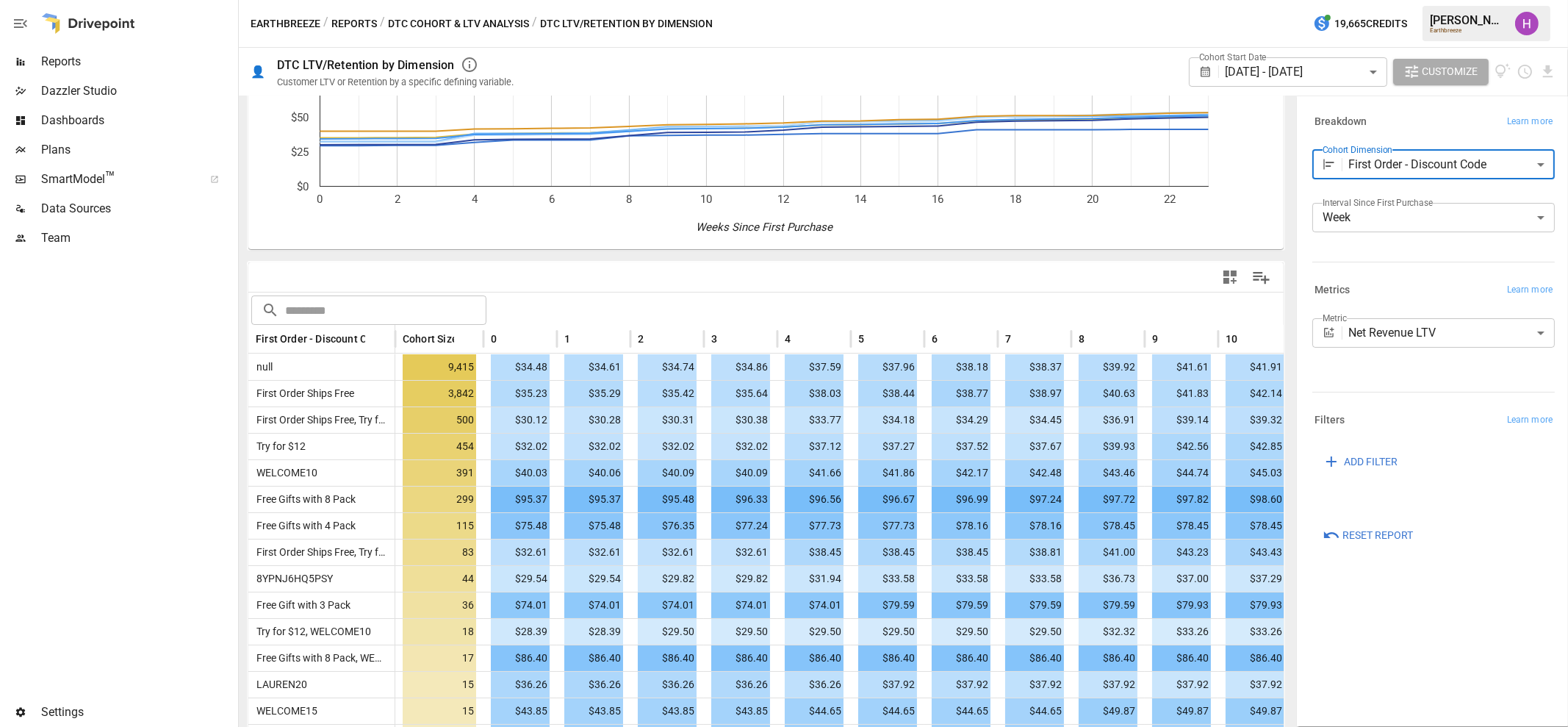
scroll to position [150, 0]
click at [1365, 455] on span "ADD FILTER" at bounding box center [1371, 461] width 53 height 18
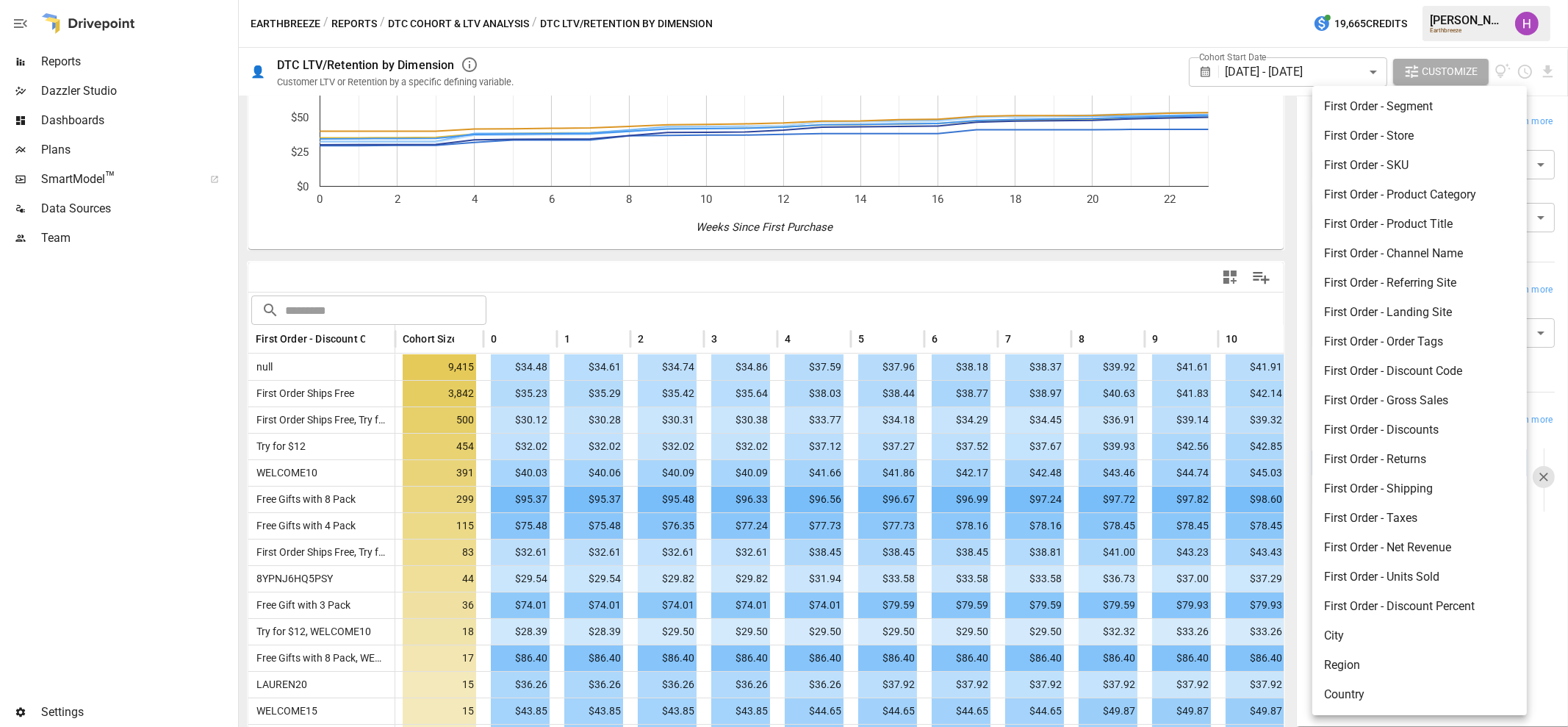
click at [1365, 0] on body "Reports Dazzler Studio Dashboards Plans SmartModel ™ Data Sources Team Settings…" at bounding box center [784, 0] width 1568 height 0
click at [1158, 20] on div at bounding box center [784, 364] width 1568 height 727
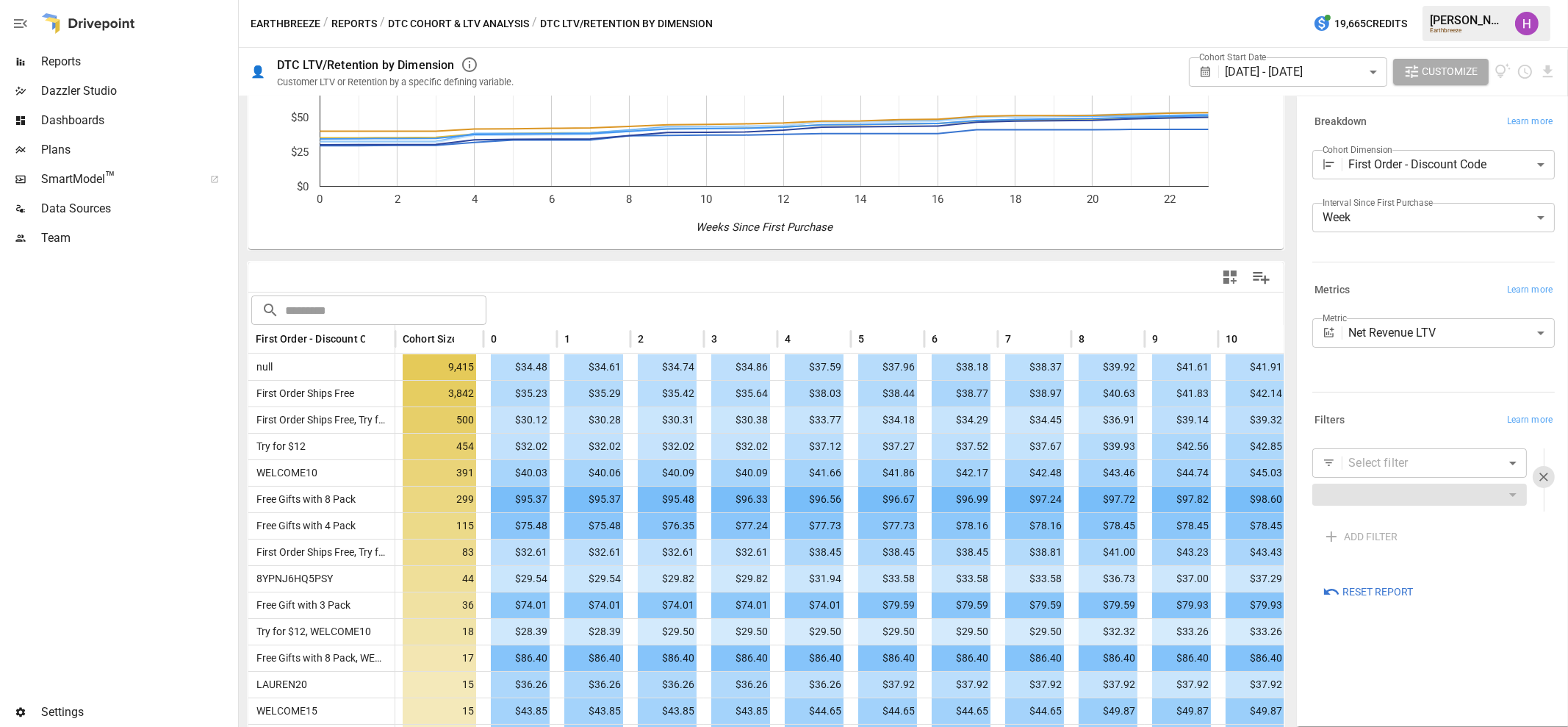
click at [1414, 645] on div "**********" at bounding box center [1433, 411] width 266 height 623
click at [85, 174] on span "SmartModel ™" at bounding box center [117, 179] width 153 height 17
click at [59, 213] on span "Data Sources" at bounding box center [138, 209] width 194 height 17
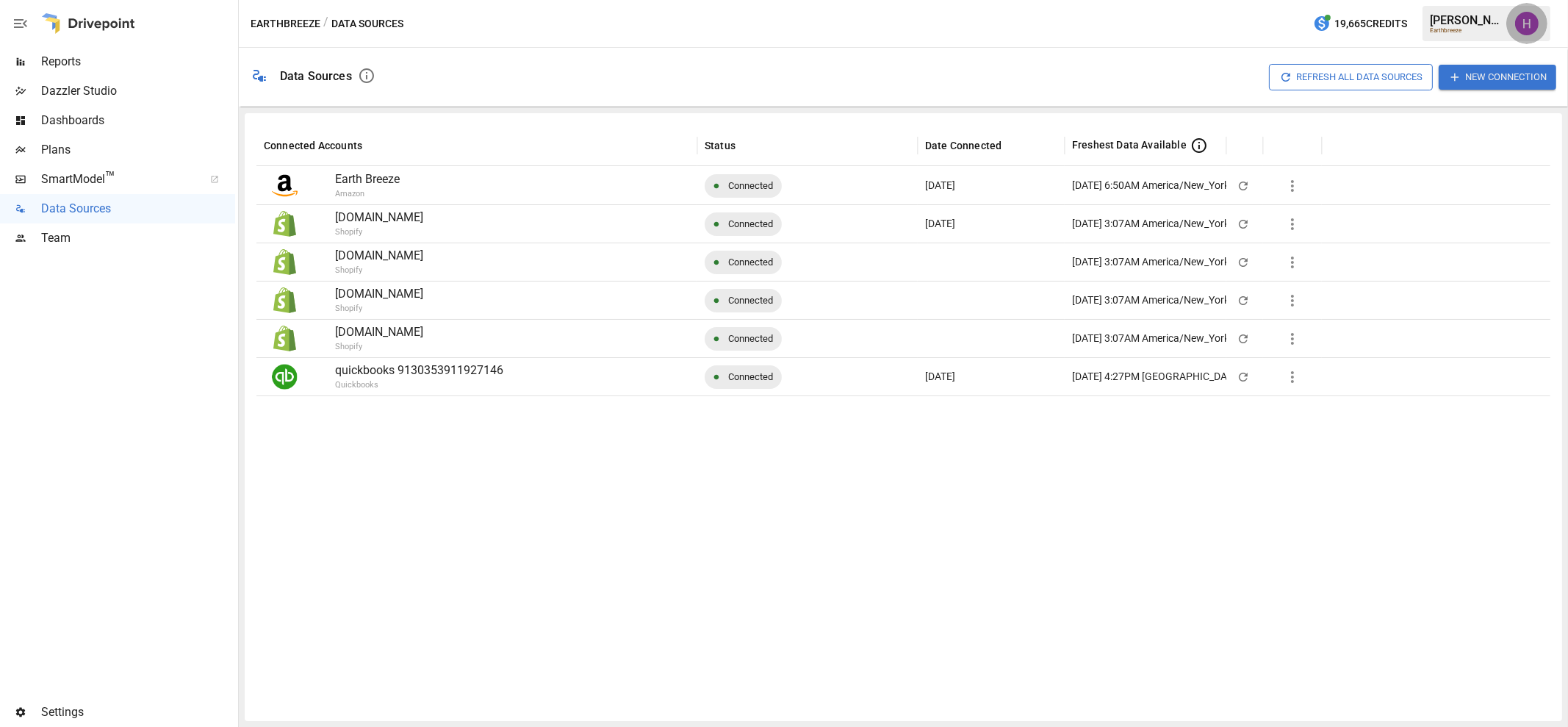
click at [1530, 32] on img "Harry Antonio" at bounding box center [1527, 23] width 24 height 24
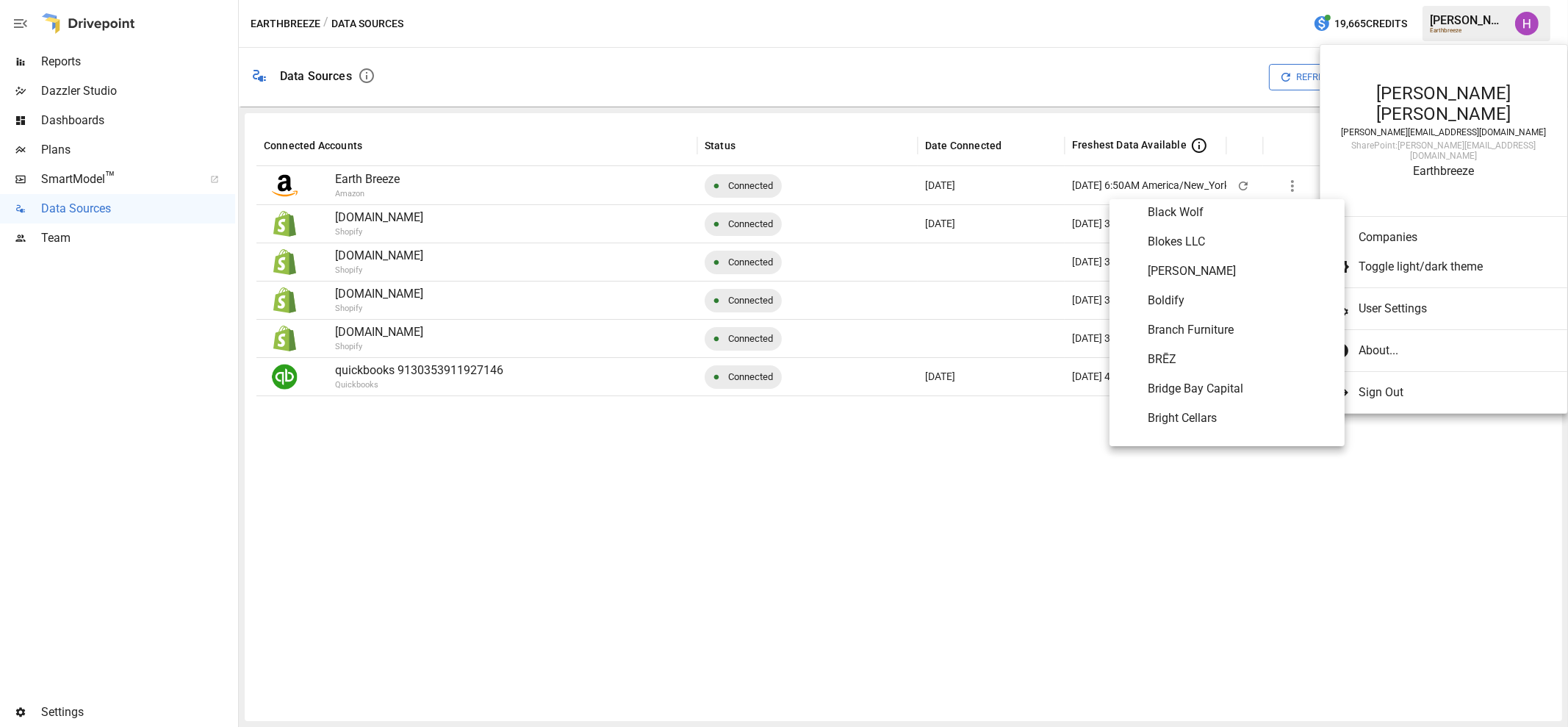
scroll to position [773, 0]
click at [1239, 294] on span "Bobbie" at bounding box center [1240, 299] width 185 height 17
